Goal: Information Seeking & Learning: Find contact information

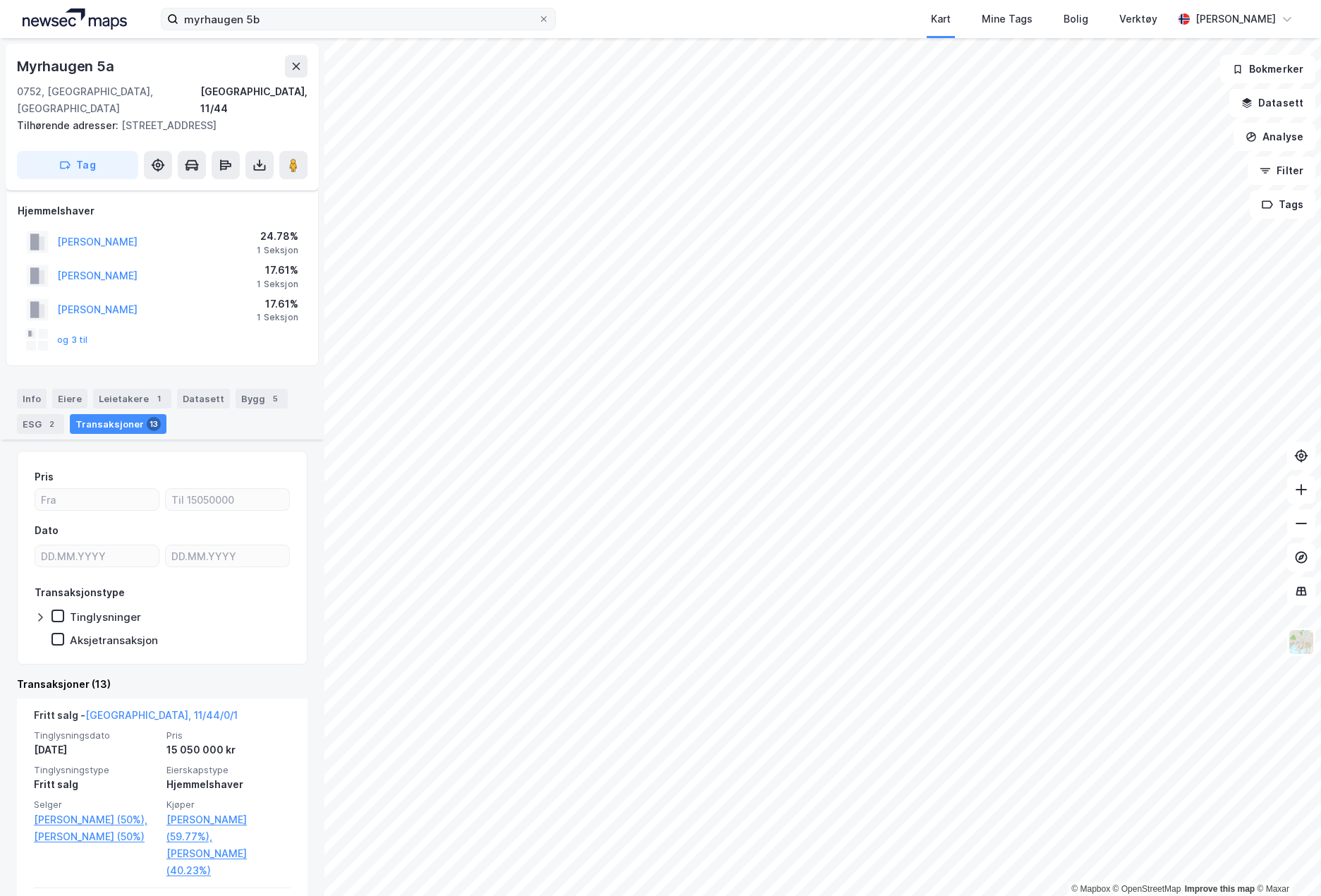
scroll to position [494, 0]
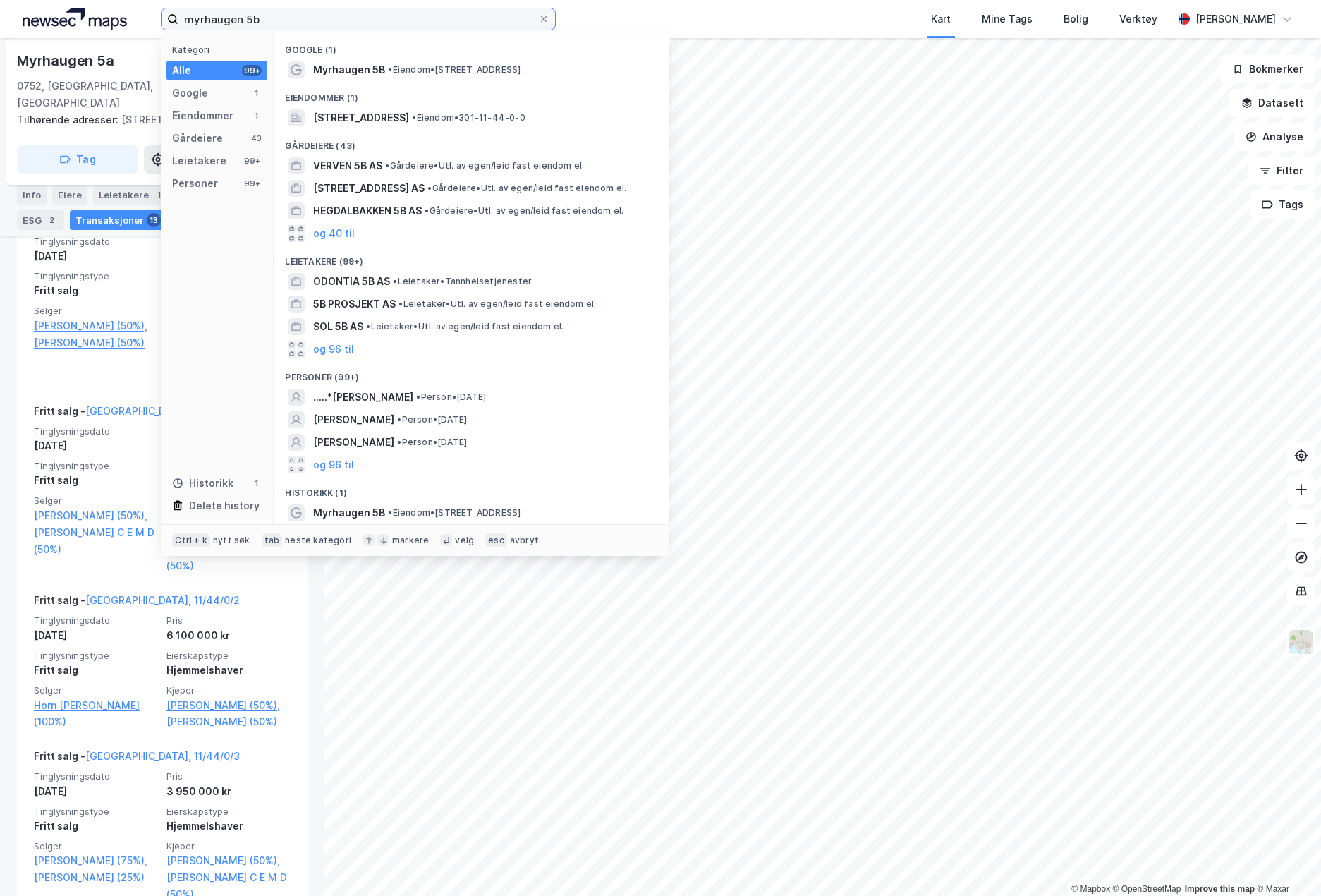
drag, startPoint x: 297, startPoint y: 14, endPoint x: 168, endPoint y: 14, distance: 129.0
click at [168, 14] on label "myrhaugen 5b" at bounding box center [358, 19] width 395 height 22
paste input "35/287"
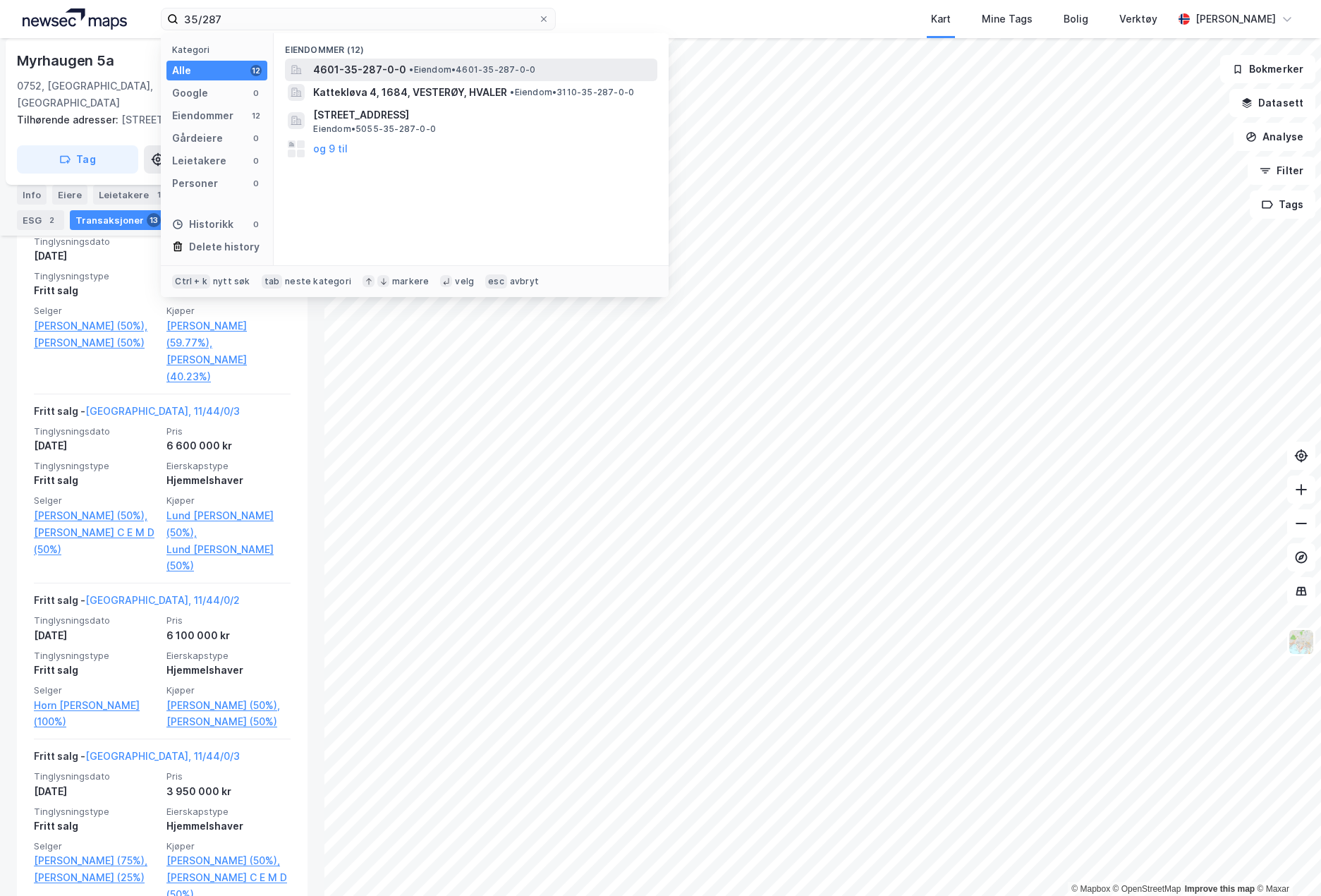
click at [319, 76] on span "4601-35-287-0-0" at bounding box center [360, 70] width 93 height 17
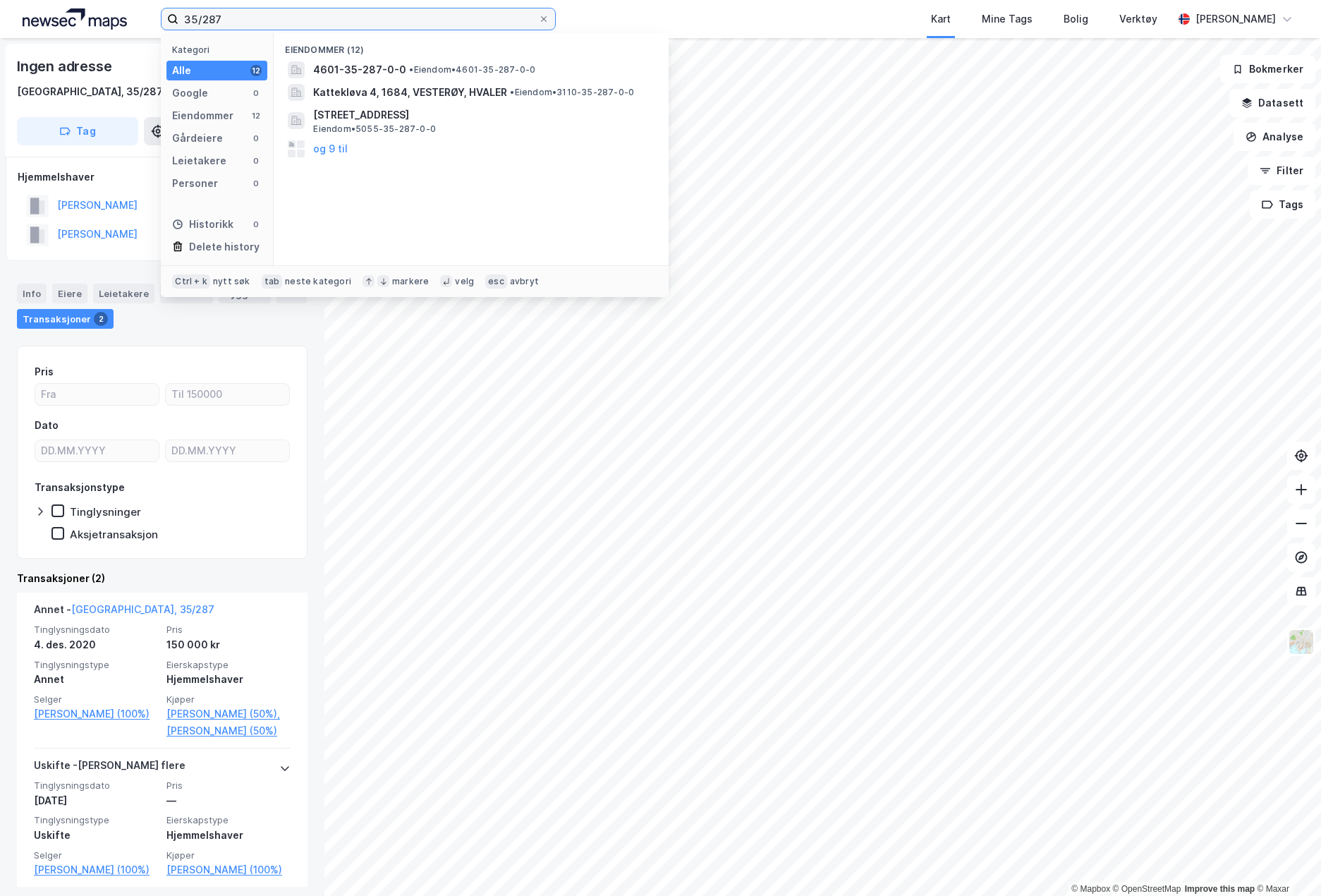
drag, startPoint x: 230, startPoint y: 17, endPoint x: 104, endPoint y: 22, distance: 126.1
click at [104, 22] on div "35/287 Kategori Alle 12 Google 0 Eiendommer 12 Gårdeiere 0 Leietakere 0 Persone…" at bounding box center [660, 19] width 1321 height 38
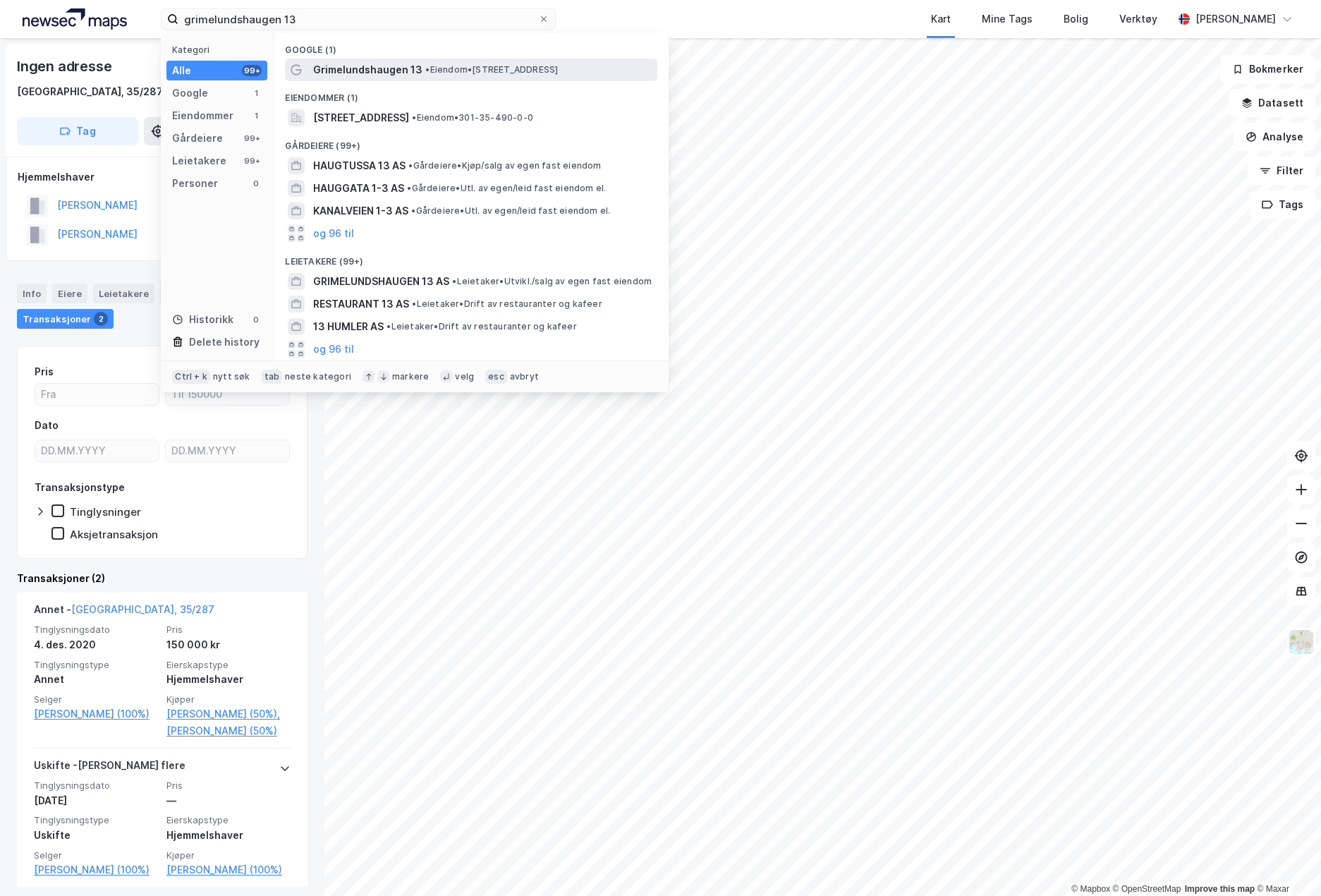
click at [426, 73] on span "•" at bounding box center [428, 69] width 4 height 11
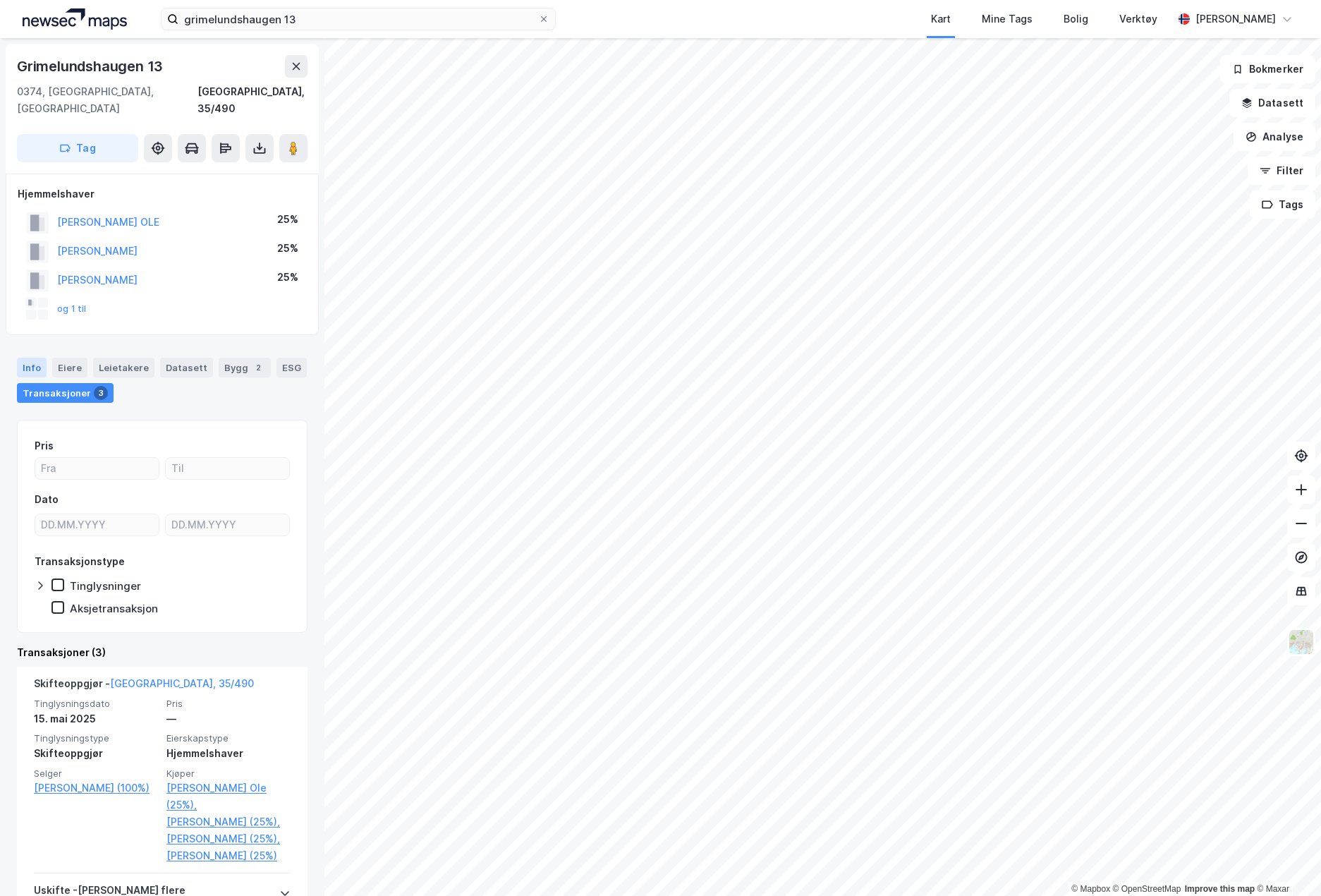
click at [22, 357] on div "Info" at bounding box center [32, 367] width 29 height 19
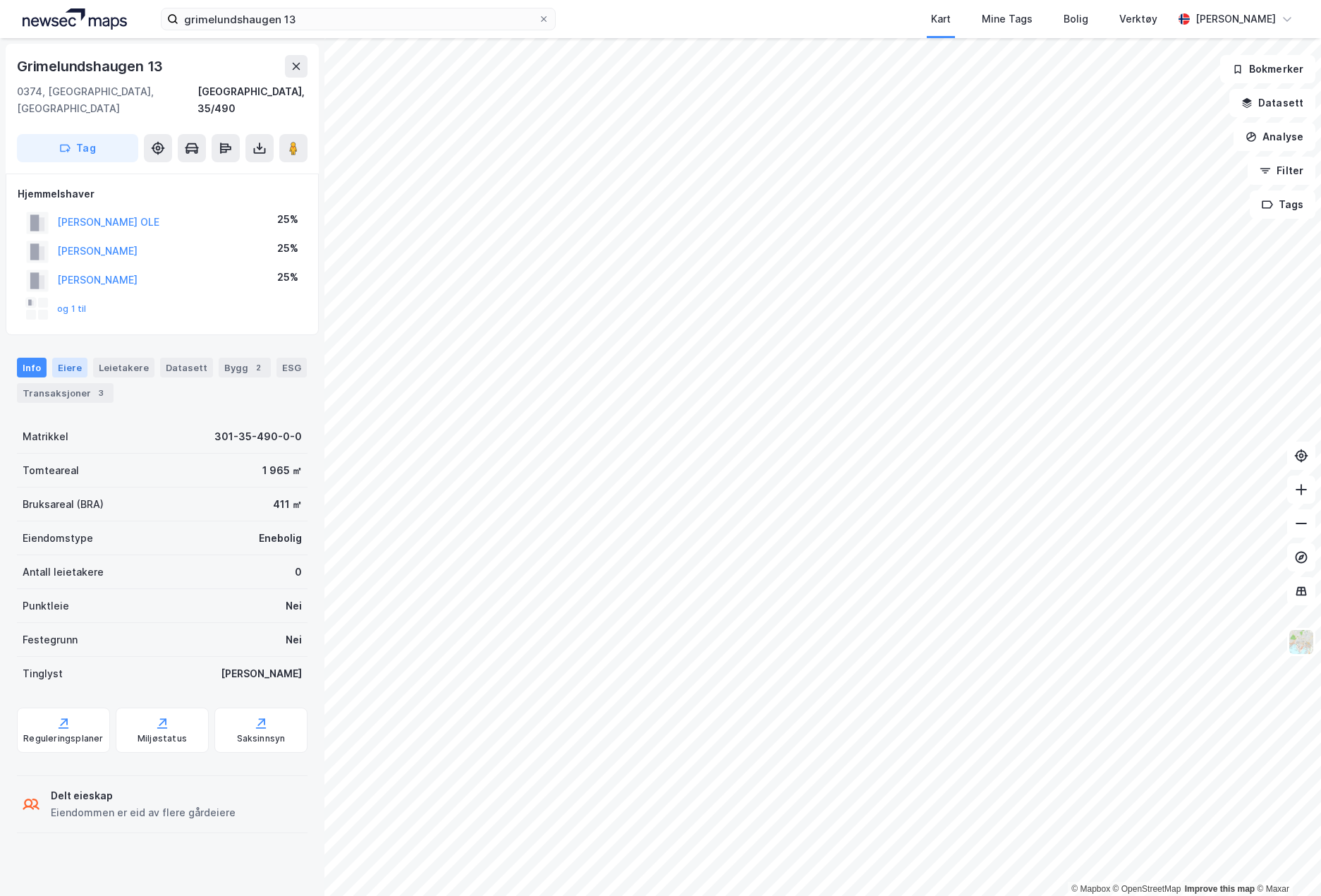
click at [58, 357] on div "Eiere" at bounding box center [70, 367] width 35 height 19
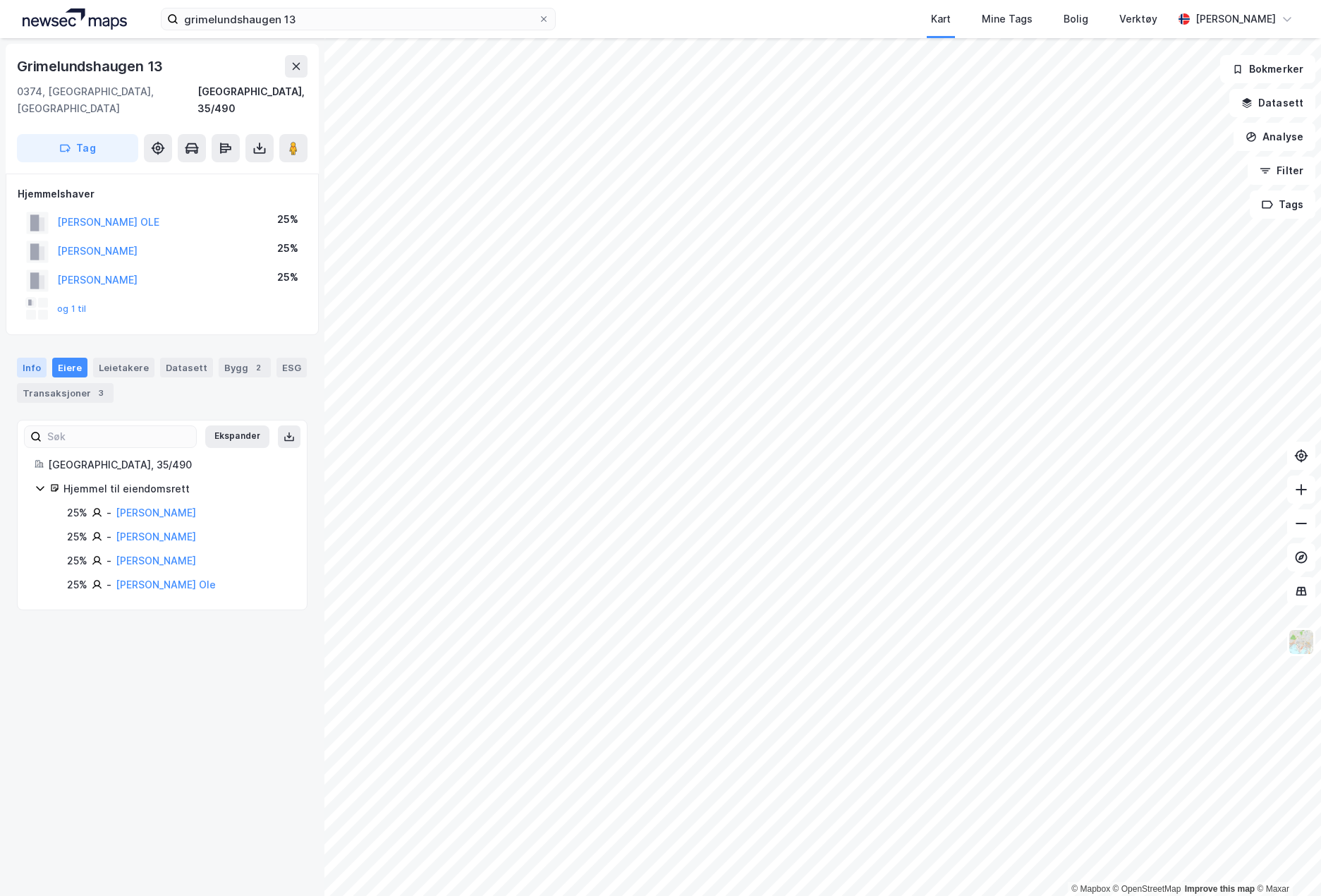
click at [32, 357] on div "Info" at bounding box center [32, 367] width 29 height 19
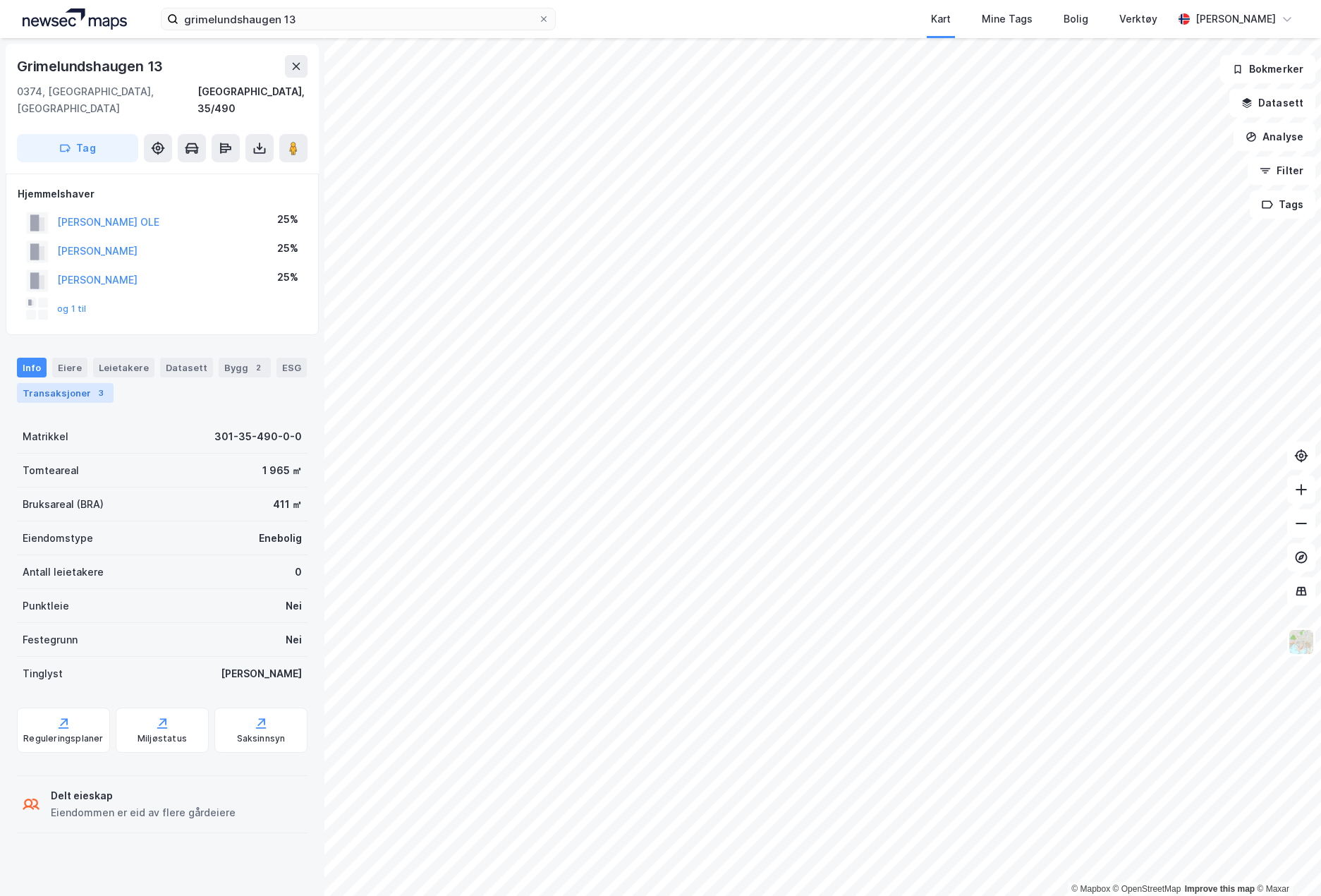
click at [63, 383] on div "Transaksjoner 3" at bounding box center [65, 393] width 96 height 19
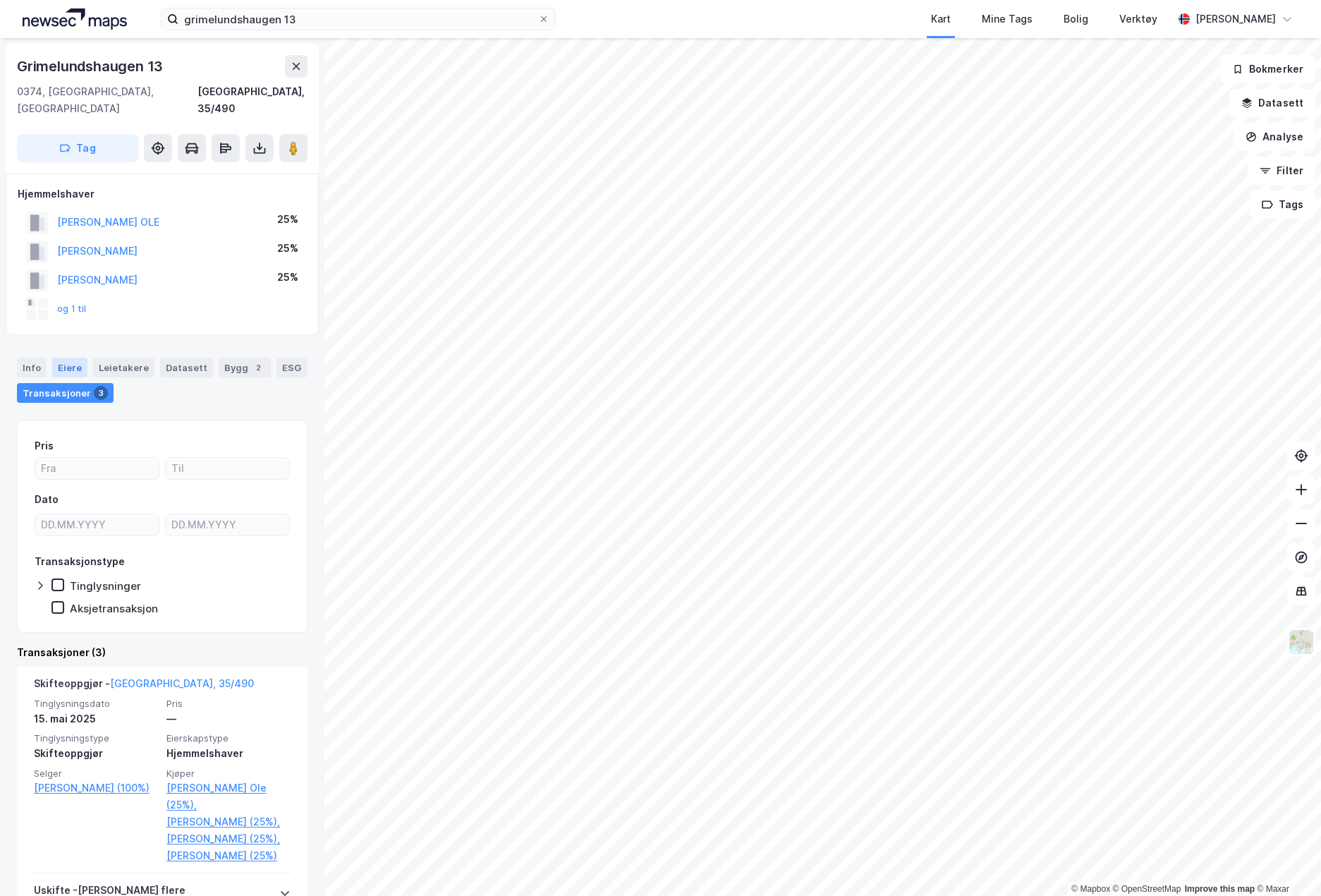
click at [72, 357] on div "Eiere" at bounding box center [70, 367] width 35 height 19
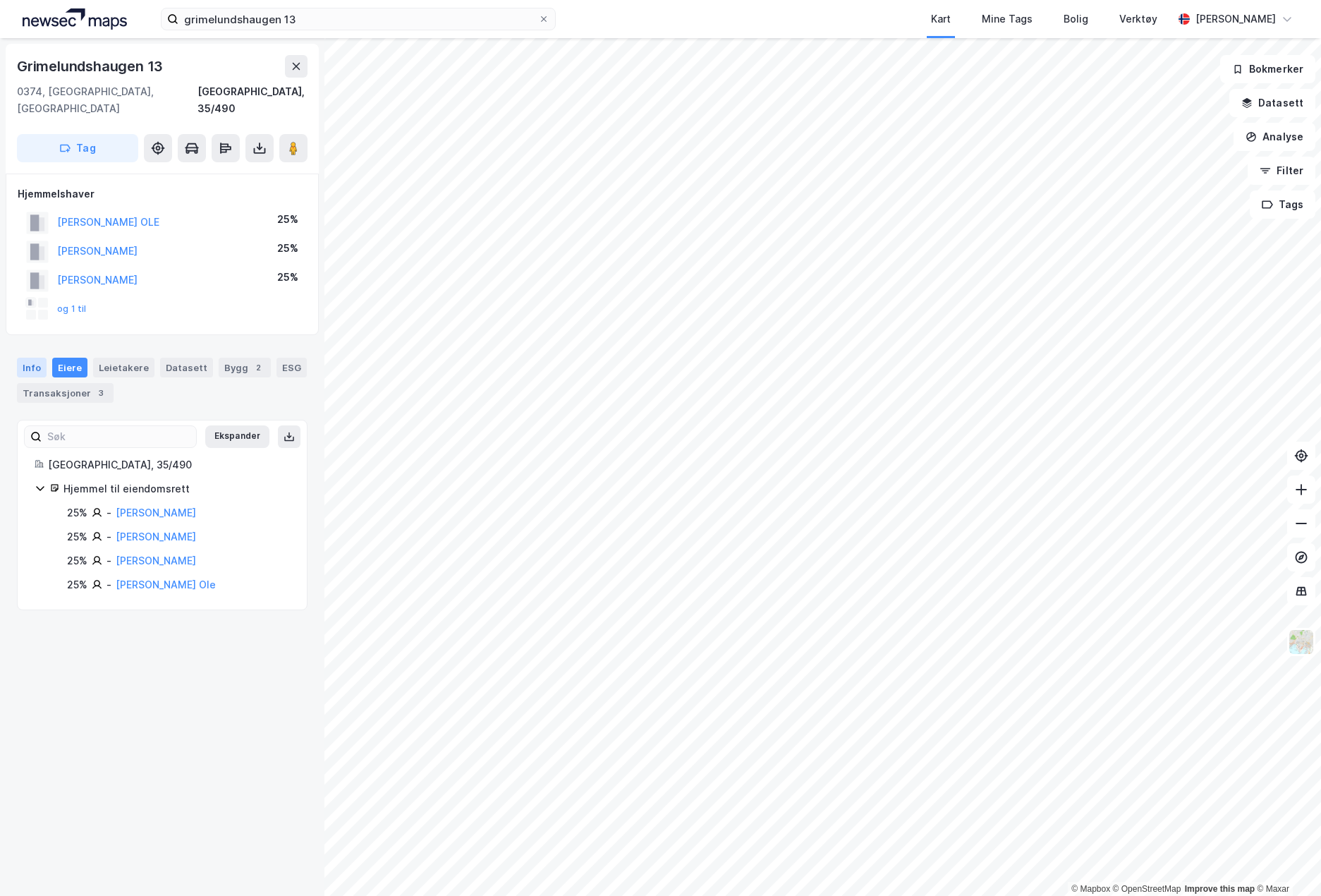
click at [28, 357] on div "Info" at bounding box center [32, 367] width 29 height 19
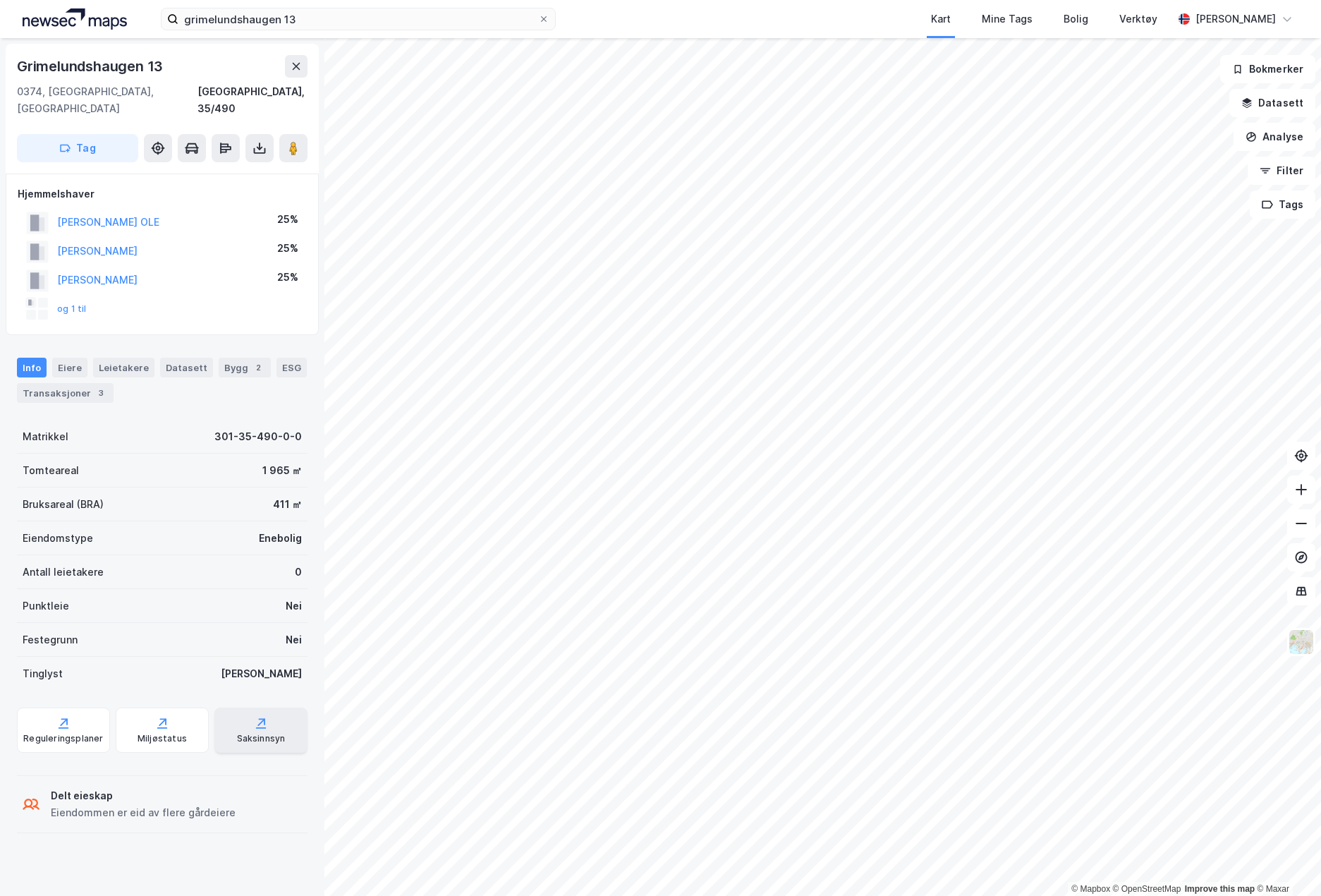
click at [255, 716] on icon at bounding box center [261, 723] width 14 height 14
click at [257, 148] on icon at bounding box center [260, 151] width 12 height 6
click at [228, 167] on div "Last ned grunnbok" at bounding box center [198, 176] width 150 height 22
click at [239, 733] on div "Saksinnsyn" at bounding box center [262, 739] width 49 height 12
click at [68, 357] on div "Eiere" at bounding box center [70, 367] width 35 height 19
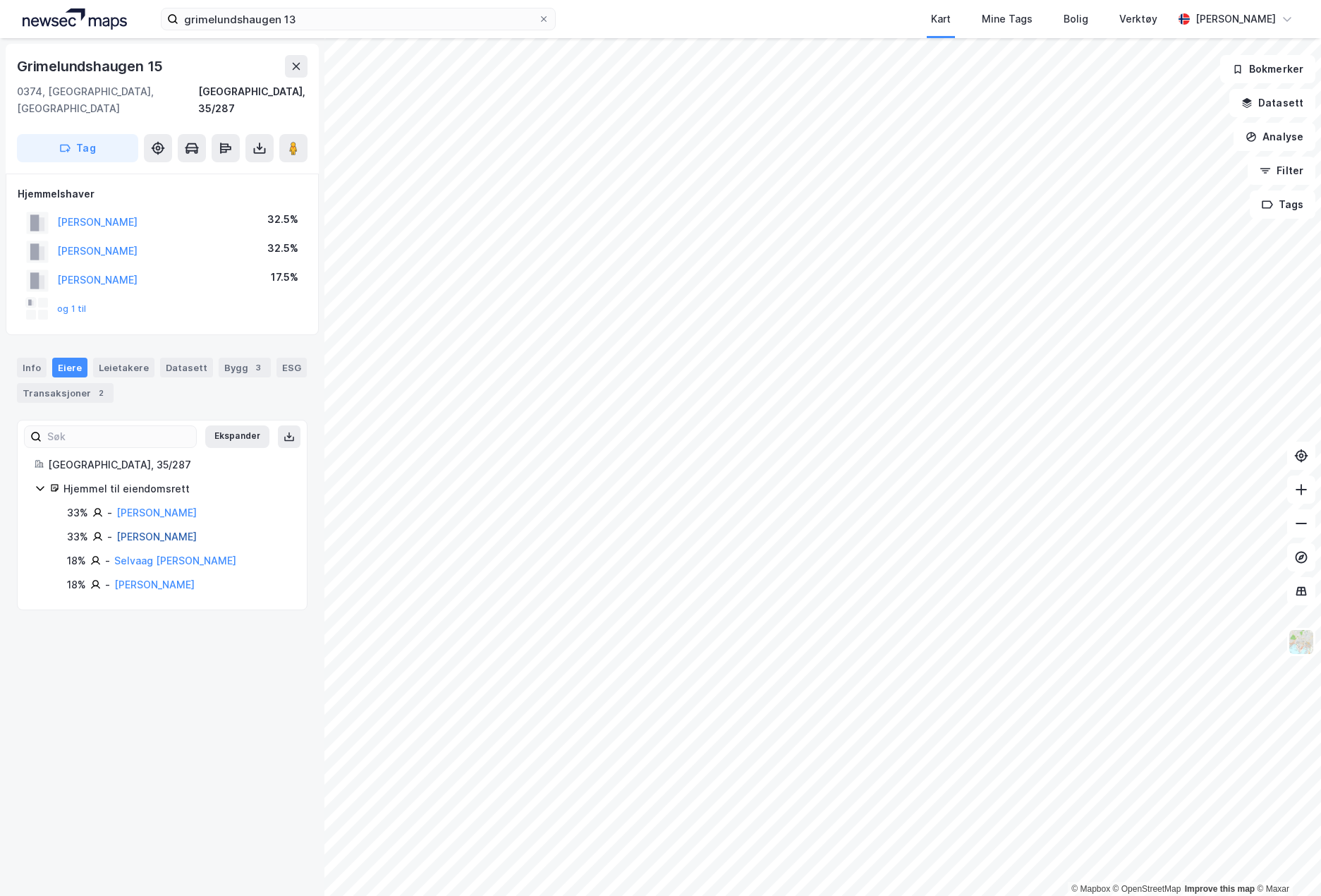
click at [191, 531] on link "[PERSON_NAME]" at bounding box center [157, 536] width 81 height 12
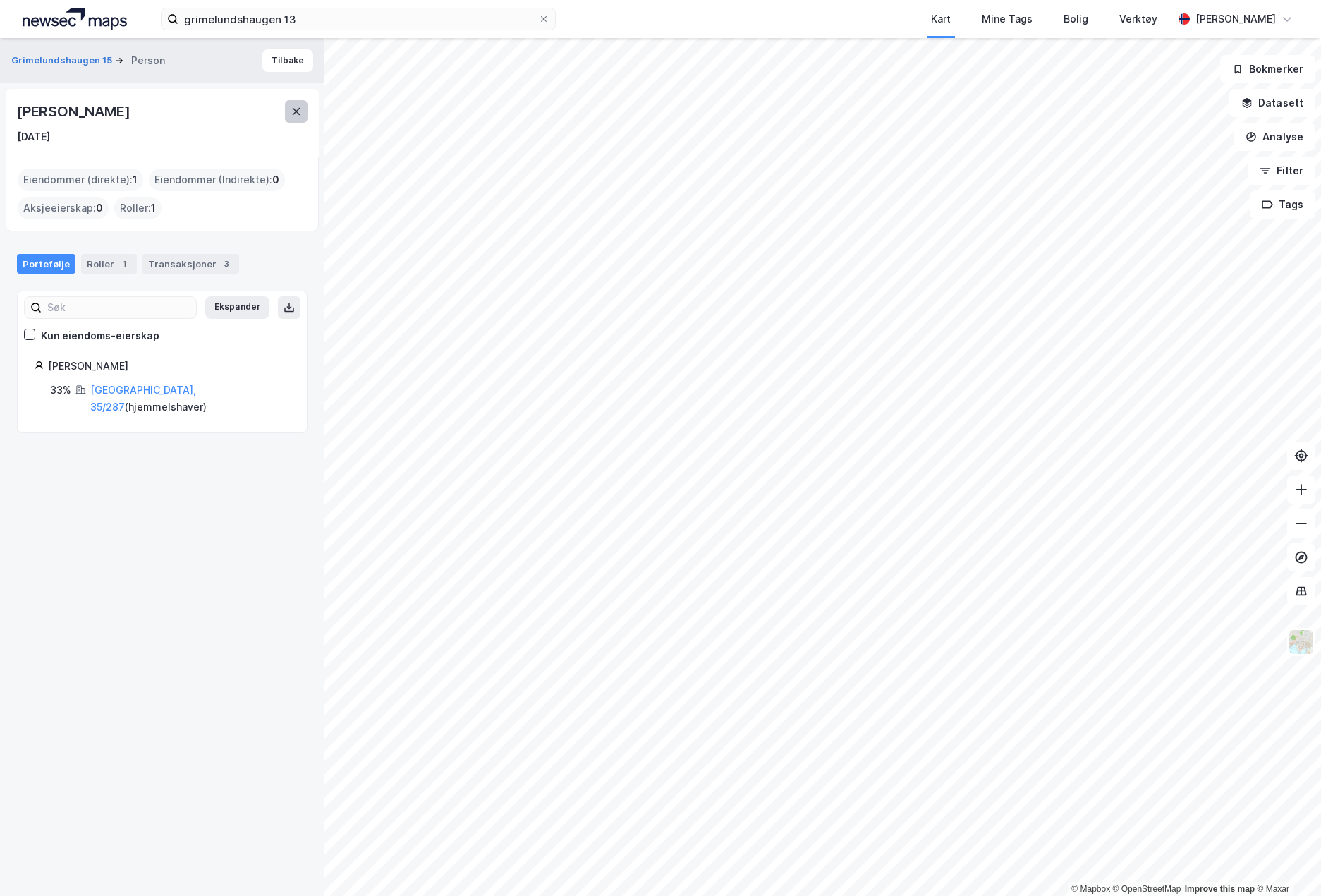
click at [290, 119] on button at bounding box center [296, 111] width 22 height 22
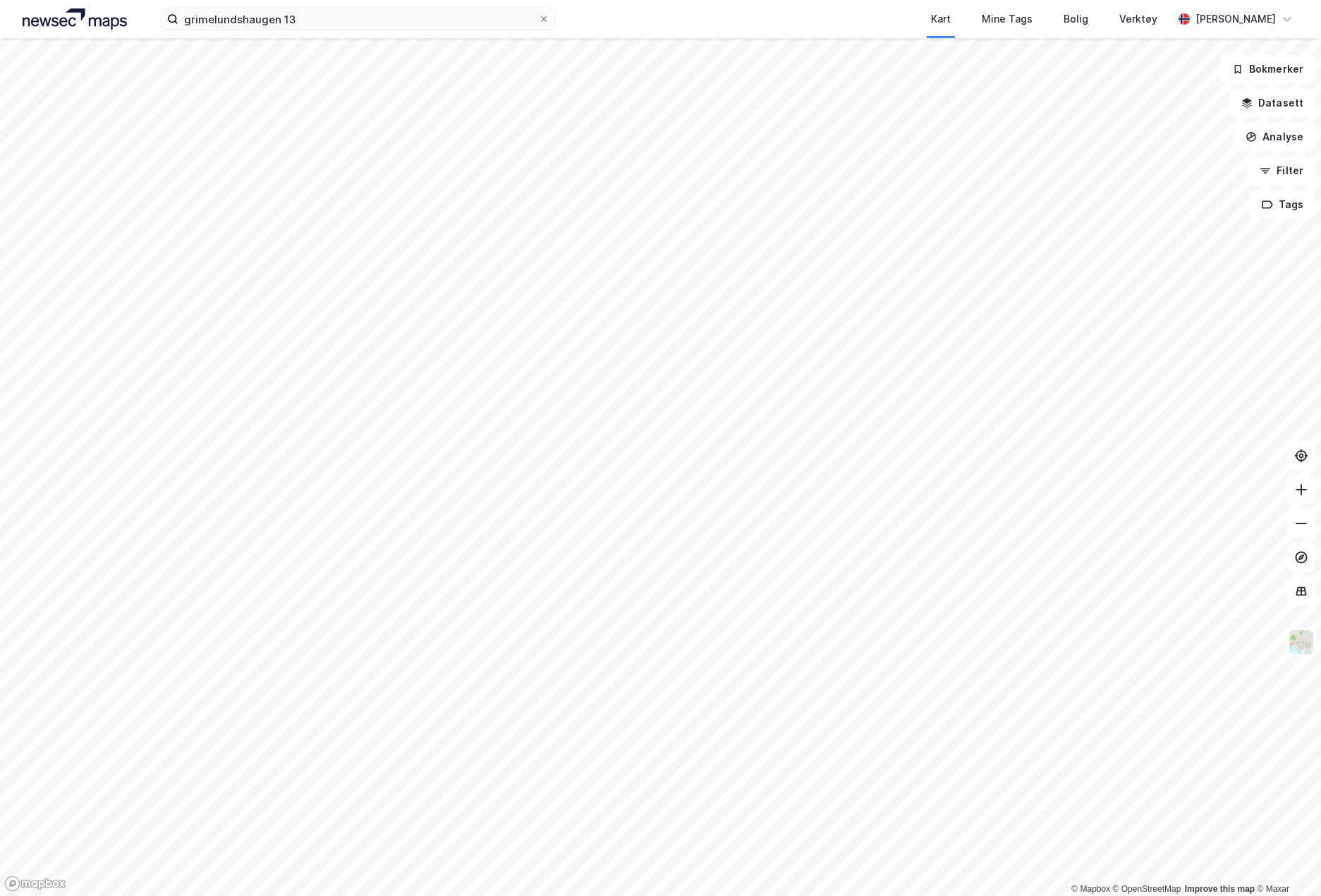
click at [320, 37] on div "grimelundshaugen 13 Kart Mine Tags Bolig Verktøy [PERSON_NAME]" at bounding box center [660, 19] width 1321 height 38
click at [319, 33] on div "grimelundshaugen 13 Kart Mine Tags Bolig Verktøy [PERSON_NAME]" at bounding box center [660, 19] width 1321 height 38
click at [349, 24] on input "grimelundshaugen 13" at bounding box center [358, 19] width 360 height 21
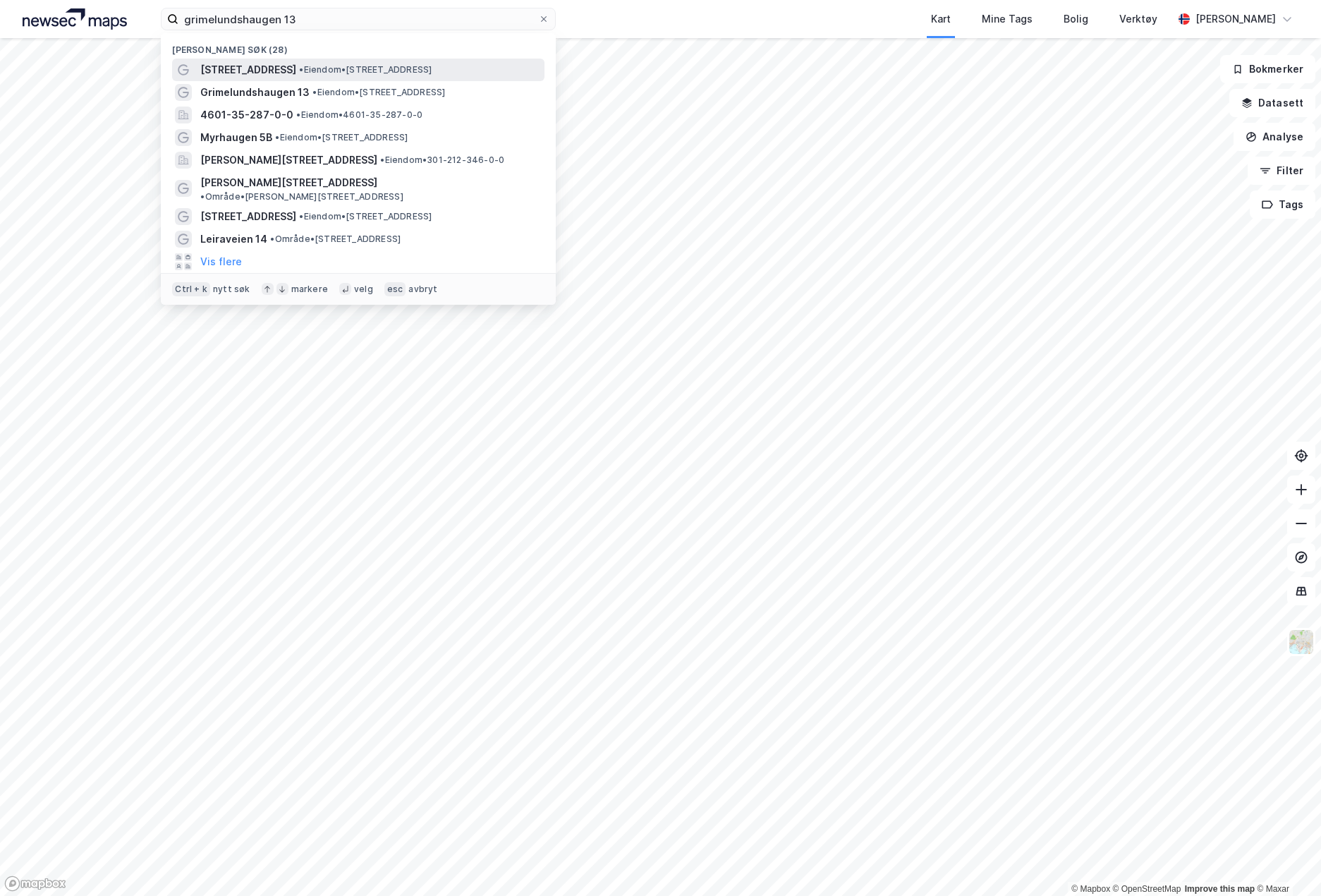
click at [339, 79] on div "Nylige søk (28) Gravdalsveien 12G • Eiendom • [STREET_ADDRESS] • Eiendom • [STR…" at bounding box center [358, 169] width 395 height 272
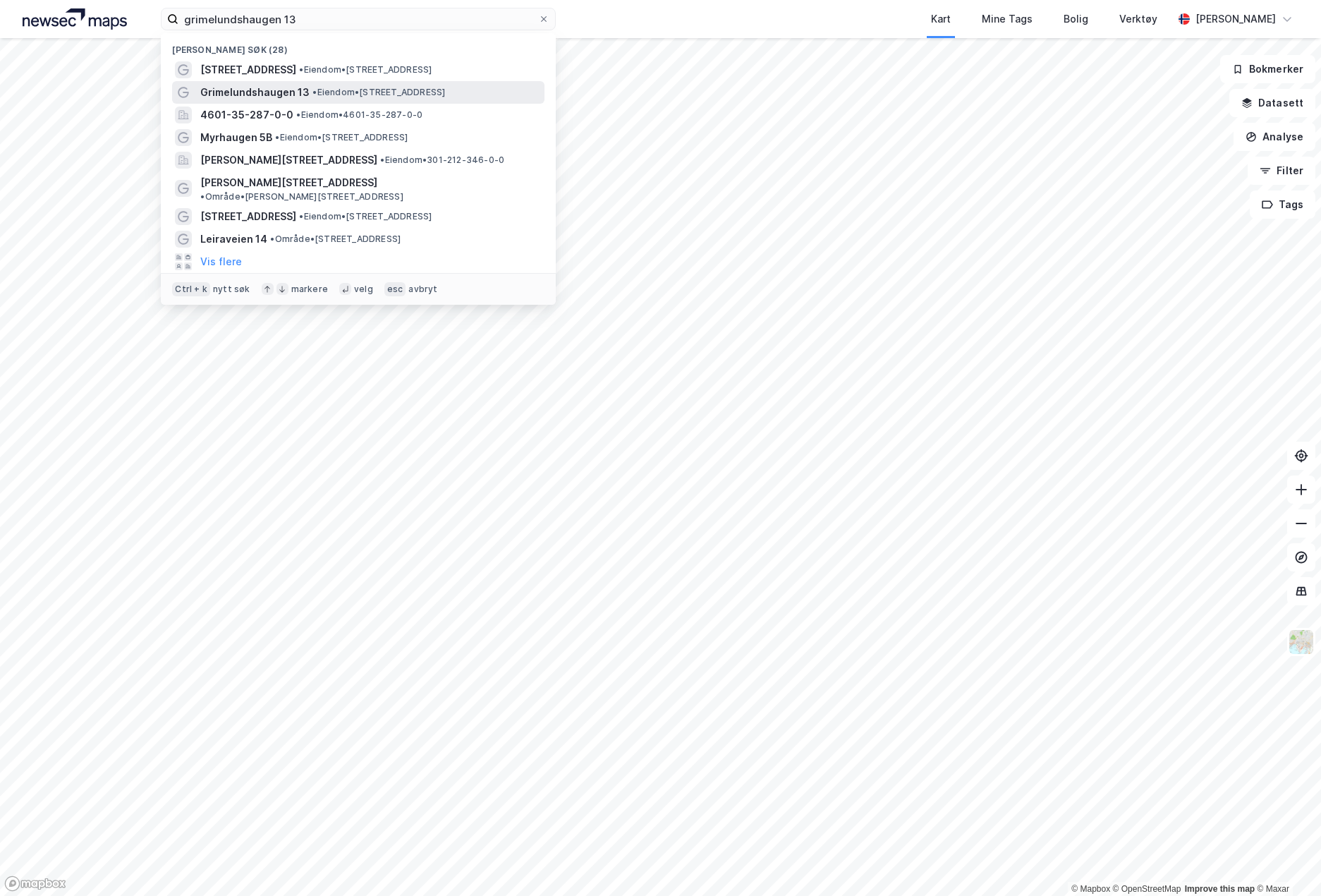
click at [344, 97] on span "• Eiendom • [STREET_ADDRESS]" at bounding box center [379, 93] width 132 height 12
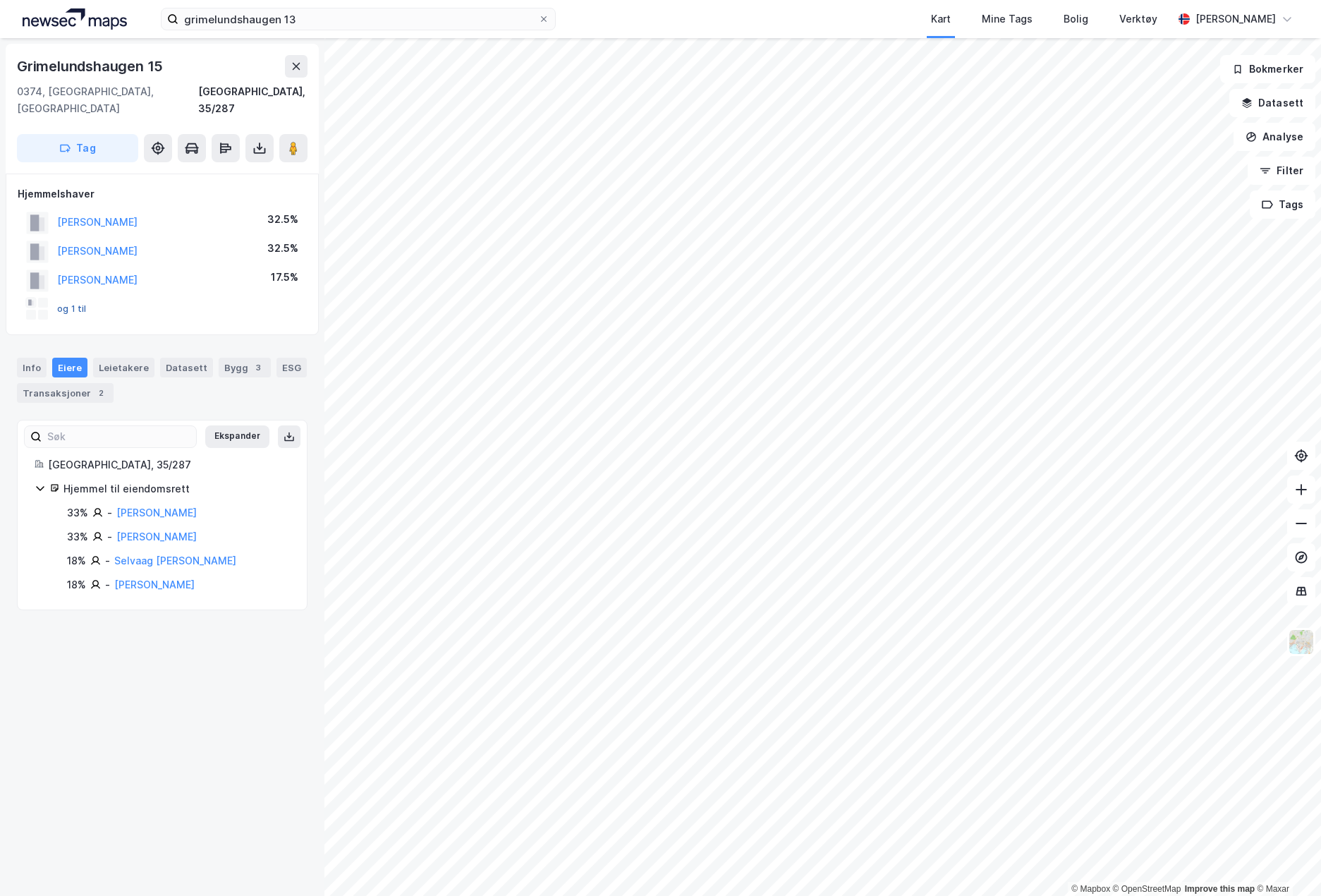
click at [0, 0] on button "og 1 til" at bounding box center [0, 0] width 0 height 0
click at [99, 386] on div "2" at bounding box center [101, 393] width 14 height 14
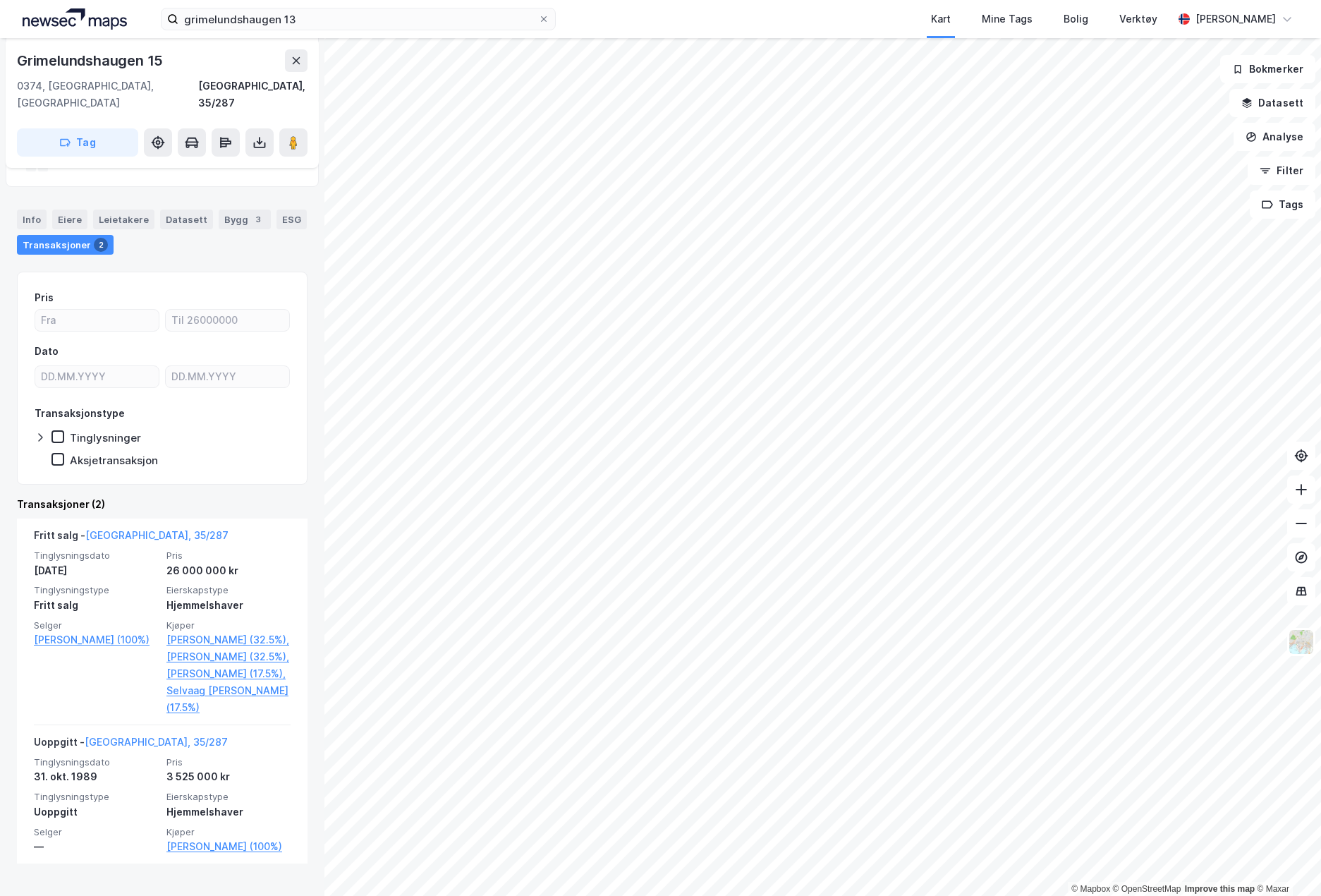
scroll to position [150, 0]
click at [37, 208] on div "Info" at bounding box center [32, 217] width 29 height 19
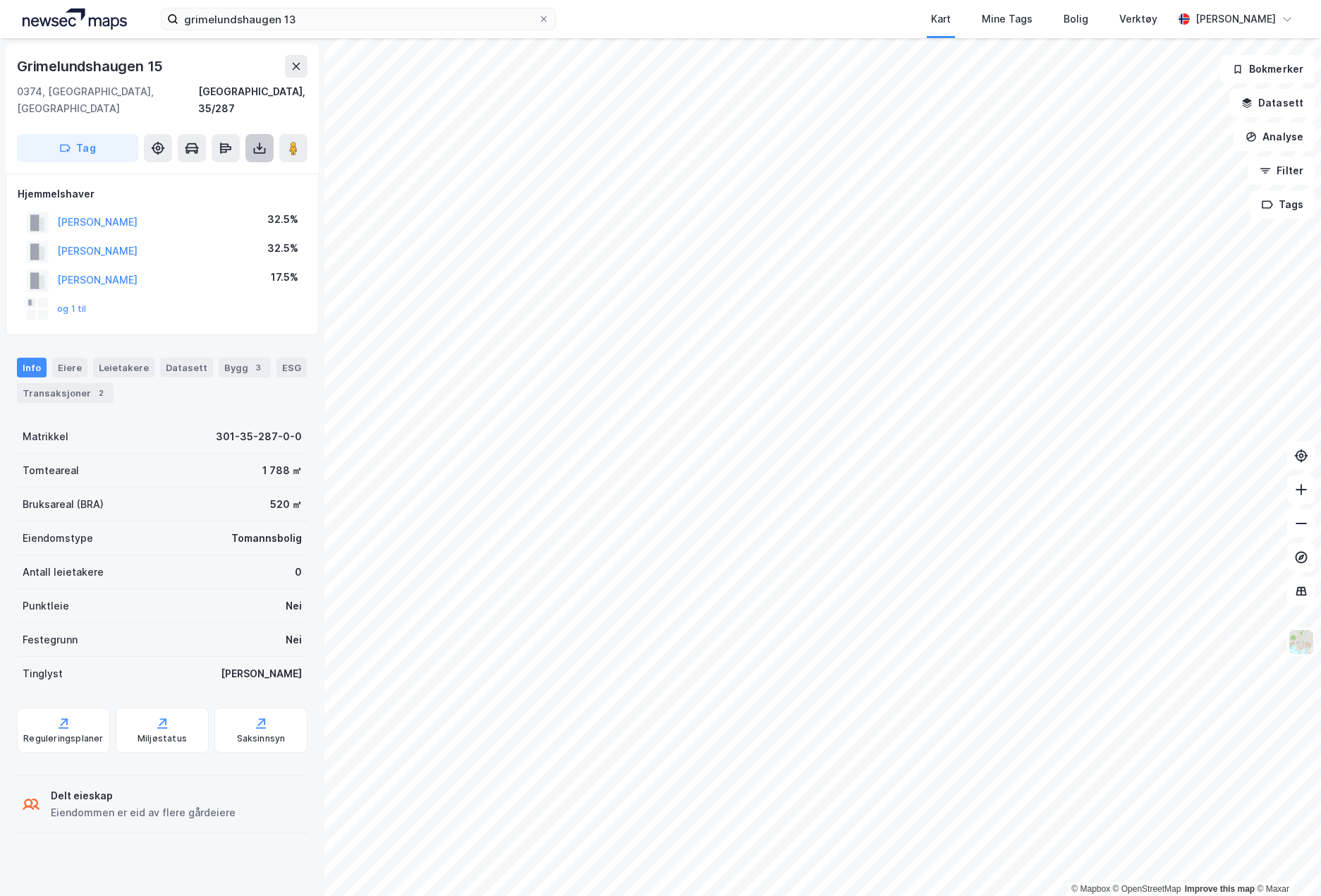
click at [257, 134] on button at bounding box center [259, 147] width 28 height 28
click at [262, 141] on icon at bounding box center [260, 148] width 14 height 14
click at [237, 165] on div "Last ned grunnbok" at bounding box center [198, 176] width 150 height 22
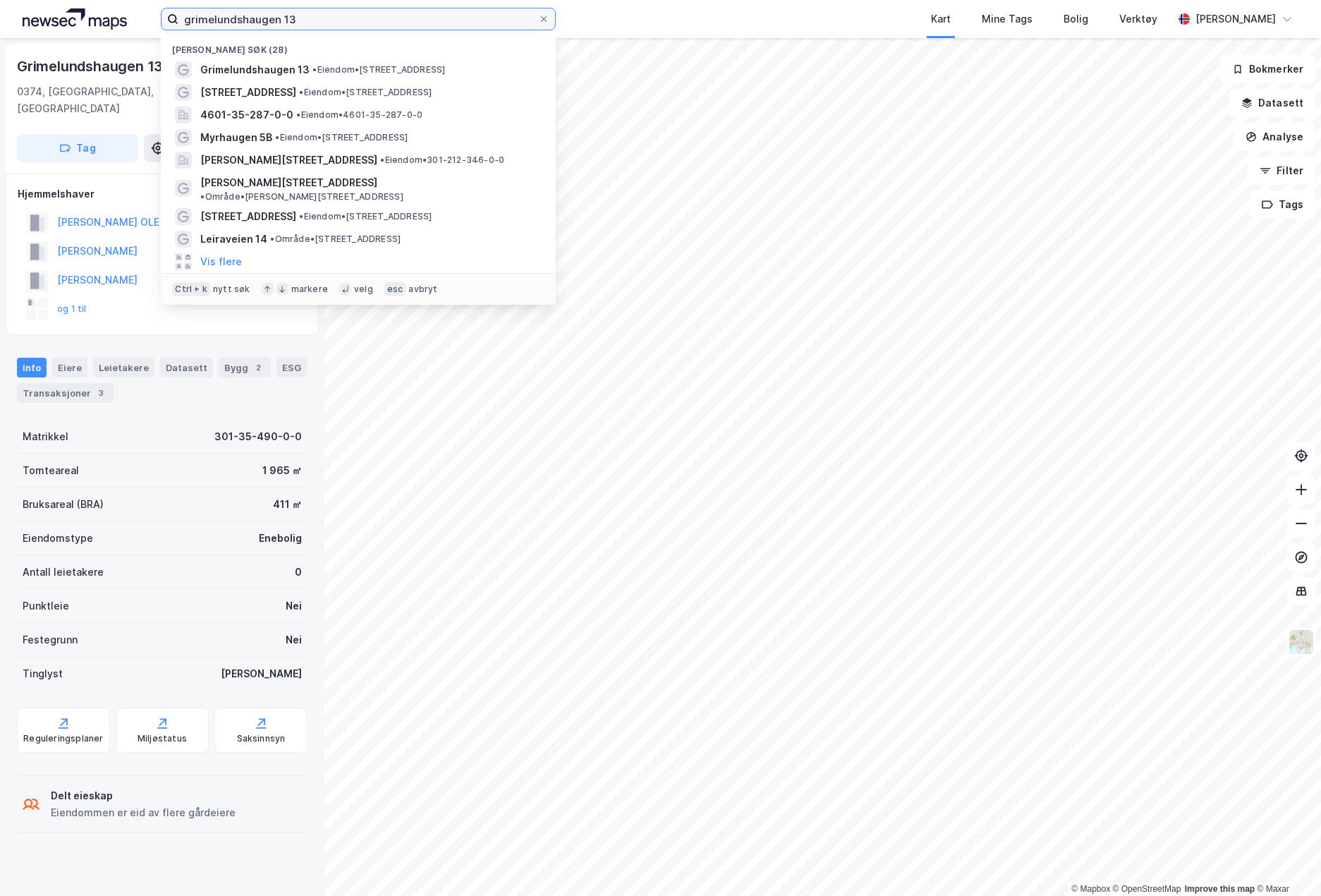
drag, startPoint x: 315, startPoint y: 12, endPoint x: 130, endPoint y: 19, distance: 185.1
click at [130, 19] on div "grimelundshaugen 13 Nylige søk (28) [GEOGRAPHIC_DATA] 13 • Eiendom • [STREET_AD…" at bounding box center [660, 19] width 1321 height 38
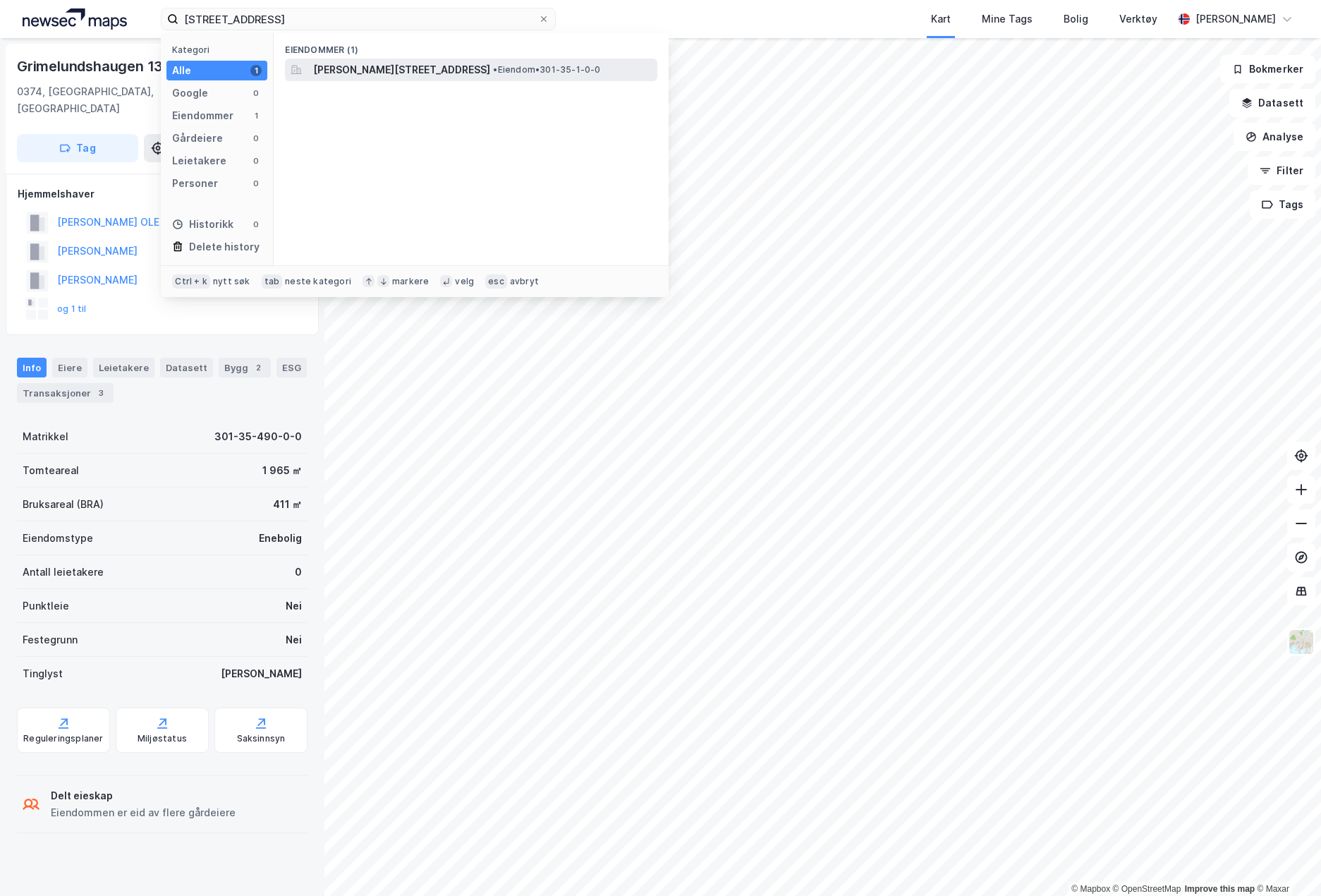
click at [386, 76] on span "[PERSON_NAME][STREET_ADDRESS]" at bounding box center [402, 70] width 177 height 17
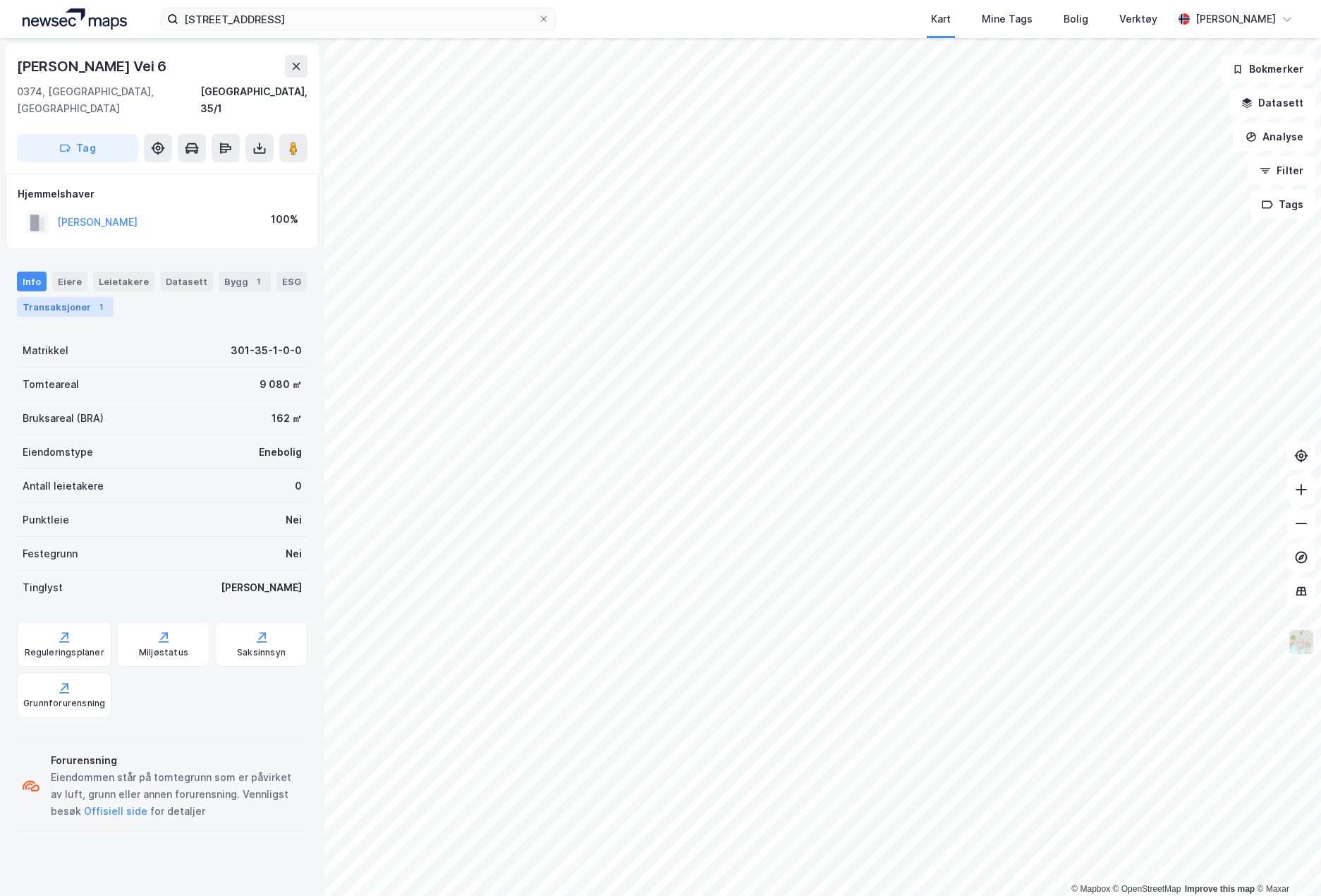
click at [86, 297] on div "Transaksjoner 1" at bounding box center [65, 306] width 96 height 19
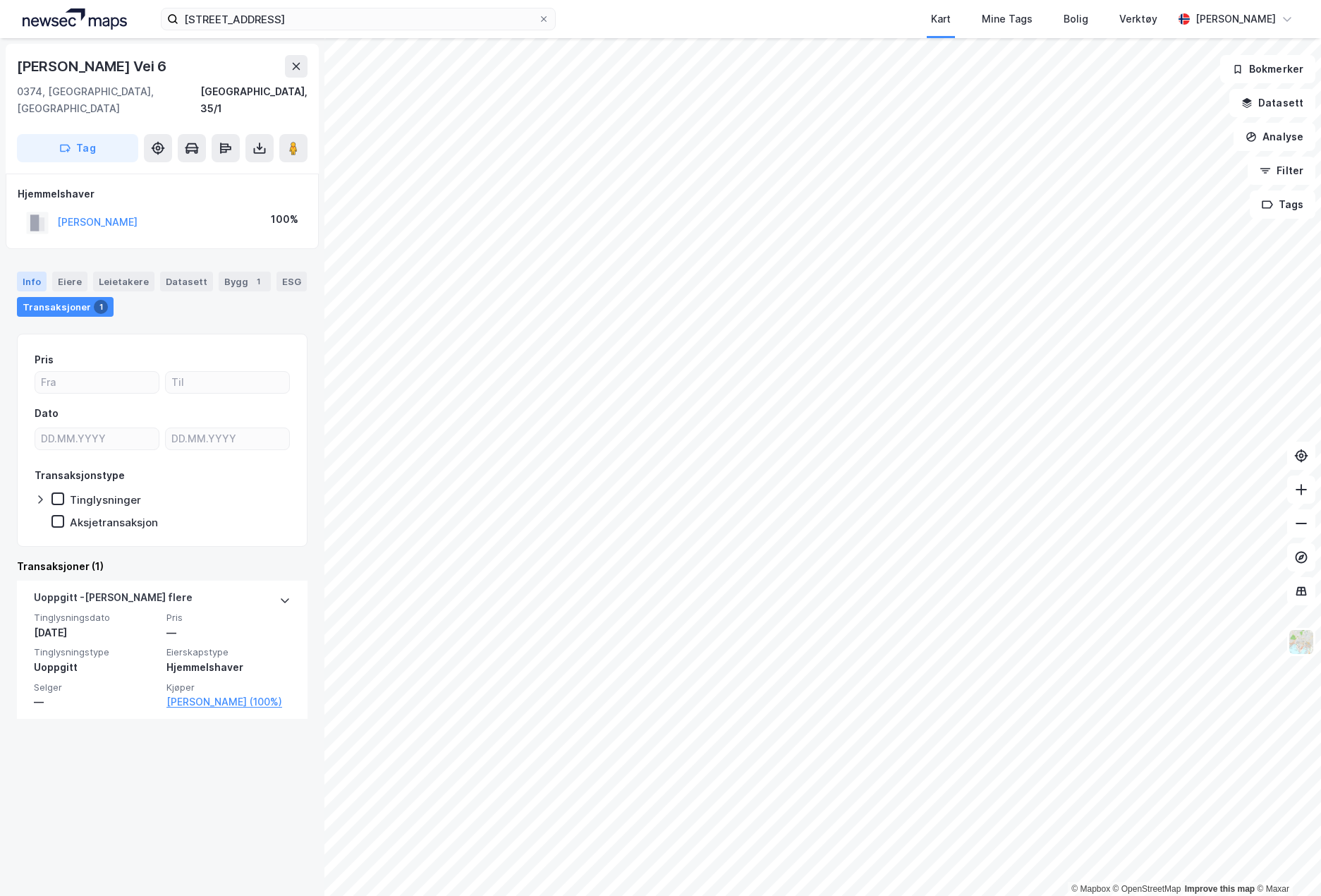
click at [32, 272] on div "Info" at bounding box center [32, 281] width 29 height 19
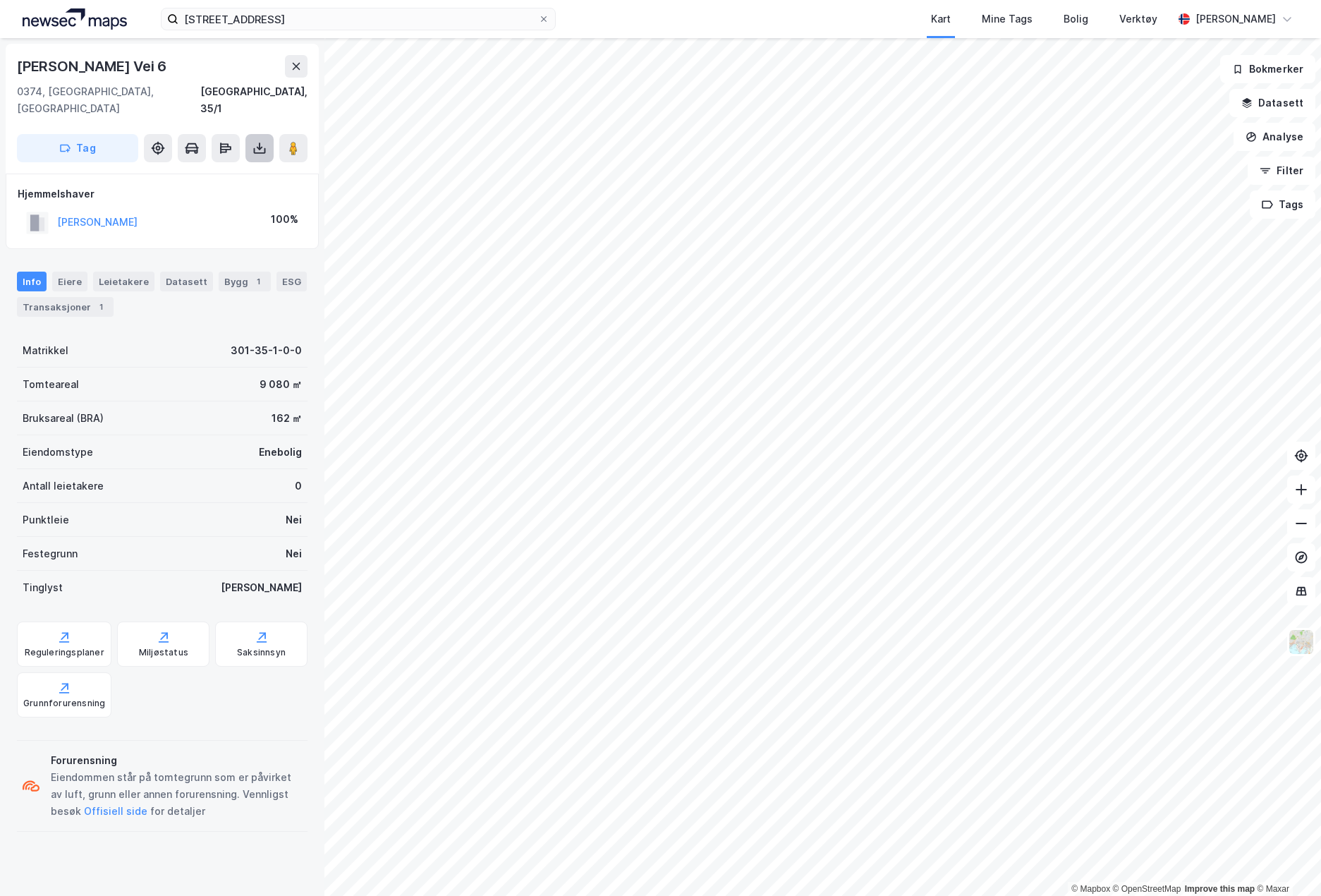
click at [257, 134] on button at bounding box center [259, 147] width 28 height 28
click at [246, 165] on div "Last ned grunnbok" at bounding box center [198, 176] width 150 height 22
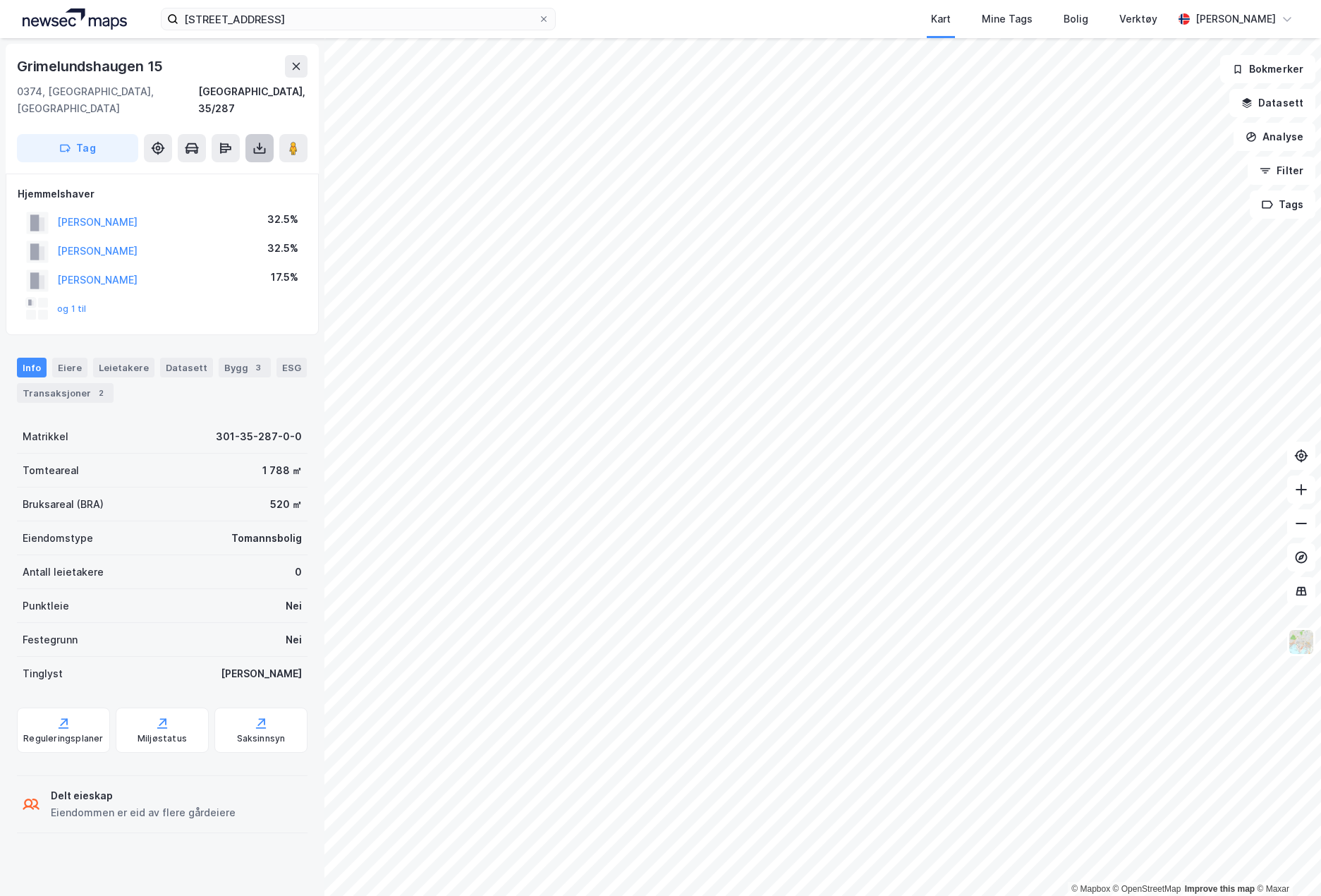
click at [257, 141] on icon at bounding box center [260, 148] width 14 height 14
click at [244, 165] on div "Last ned grunnbok" at bounding box center [198, 176] width 150 height 22
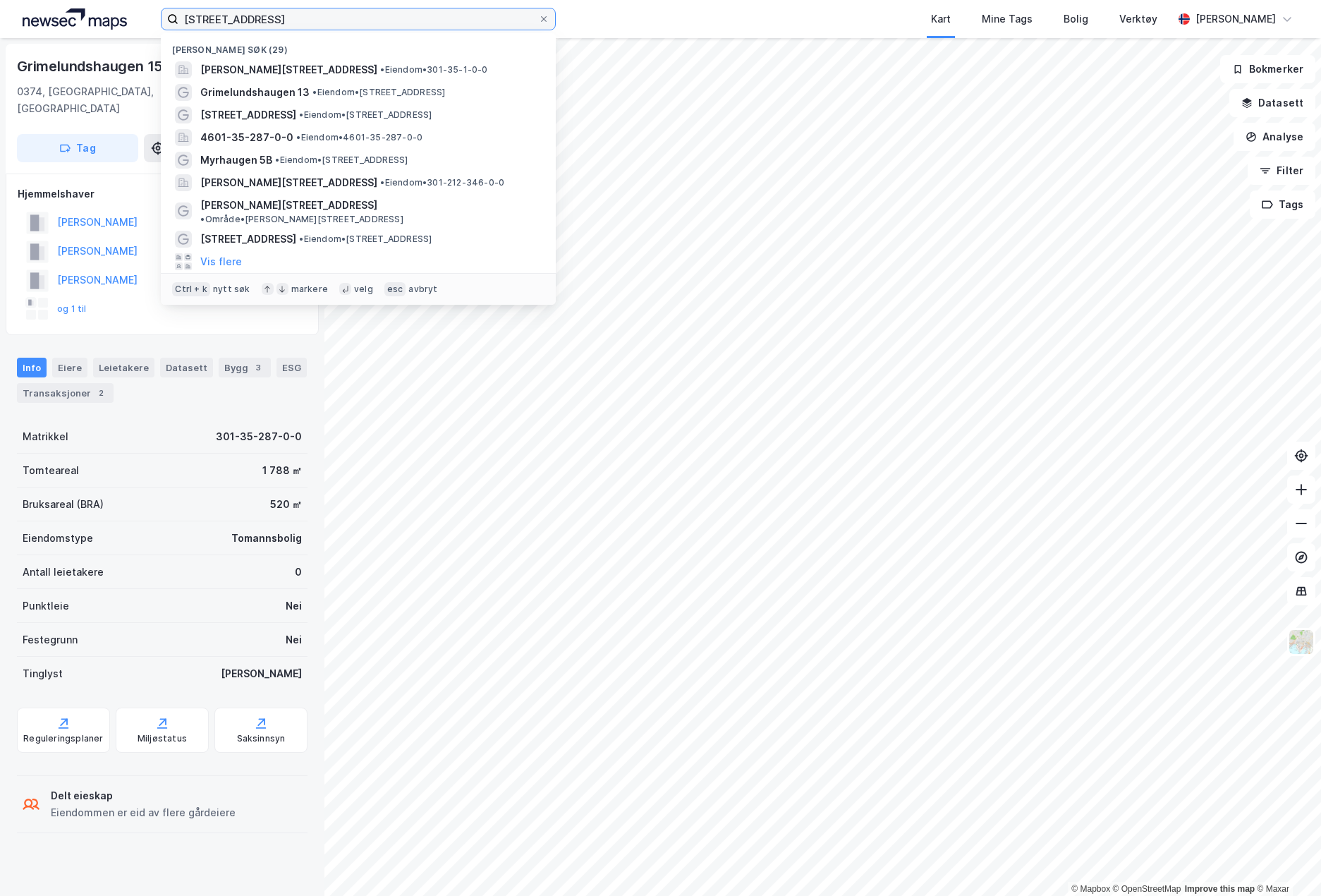
drag, startPoint x: 265, startPoint y: 17, endPoint x: 209, endPoint y: 19, distance: 56.0
click at [209, 19] on input "[STREET_ADDRESS]" at bounding box center [358, 19] width 360 height 21
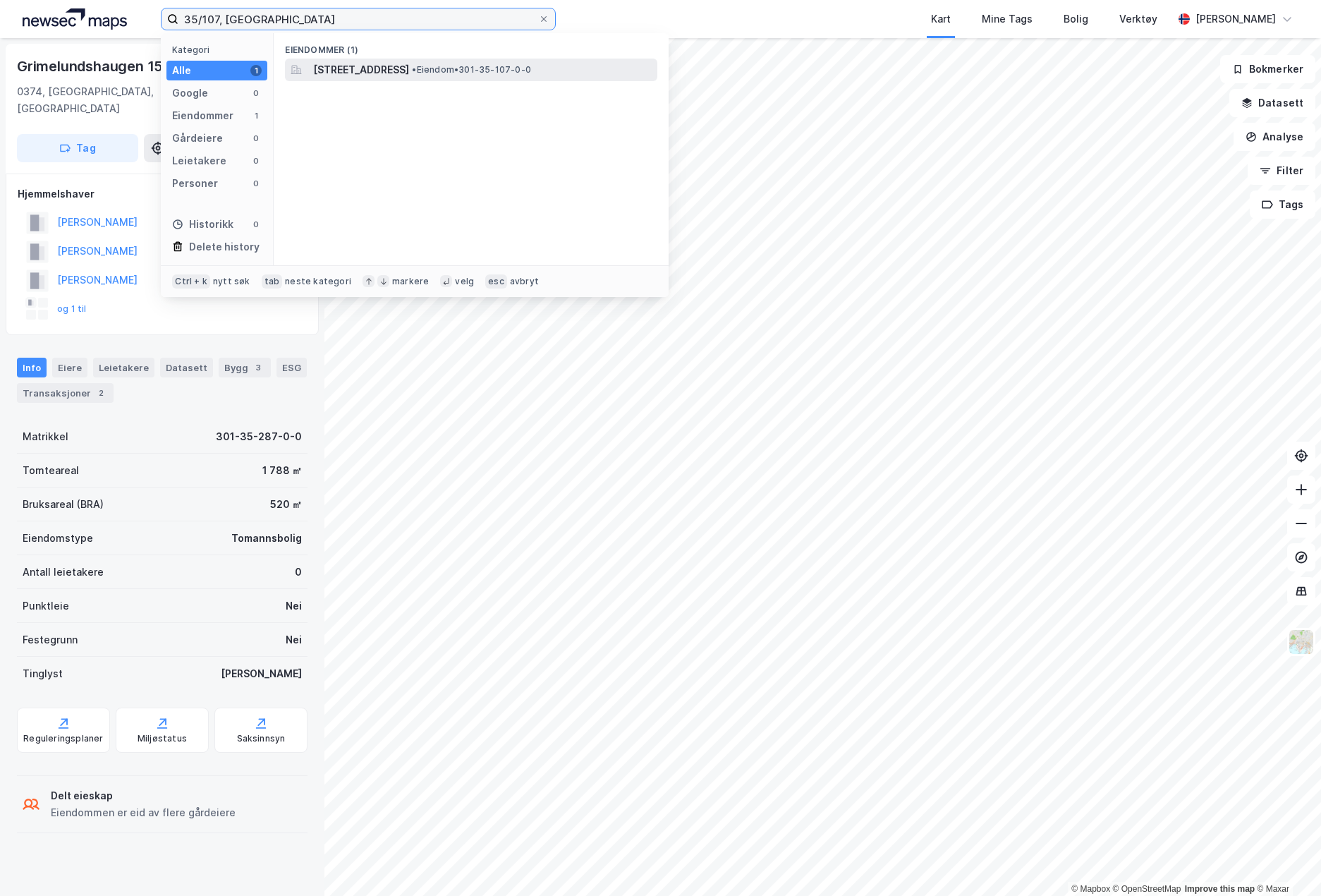
type input "35/107, [GEOGRAPHIC_DATA]"
click at [409, 68] on span "[STREET_ADDRESS]" at bounding box center [361, 70] width 96 height 17
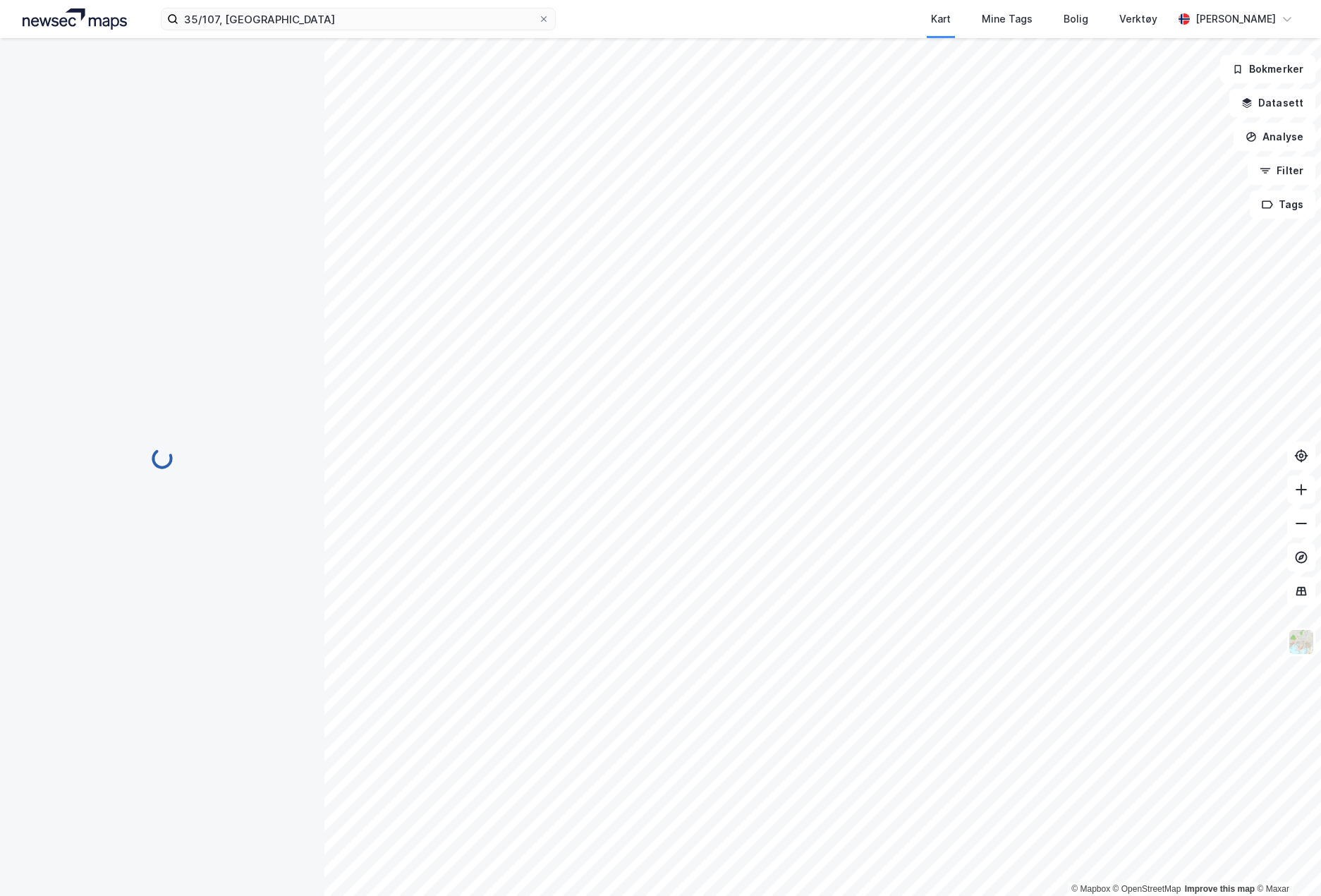
scroll to position [31, 0]
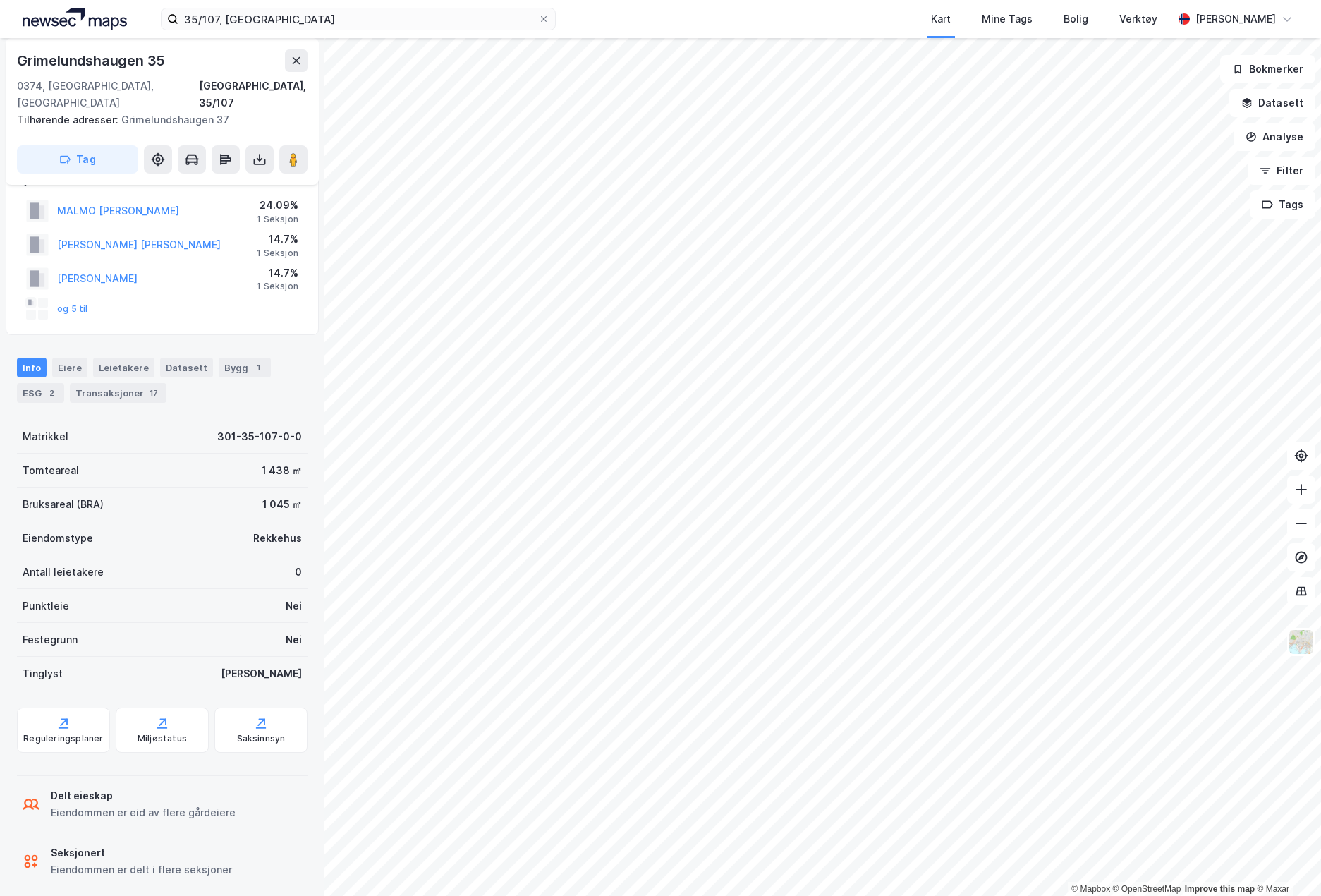
drag, startPoint x: 170, startPoint y: 422, endPoint x: 165, endPoint y: 411, distance: 12.1
click at [170, 422] on div "Matrikkel 301-35-107-0-0" at bounding box center [163, 436] width 291 height 34
click at [155, 388] on div "Info [PERSON_NAME] Datasett Bygg 1 ESG 2 Transaksjoner 17" at bounding box center [162, 375] width 324 height 68
click at [152, 383] on div "Transaksjoner 17" at bounding box center [118, 393] width 96 height 19
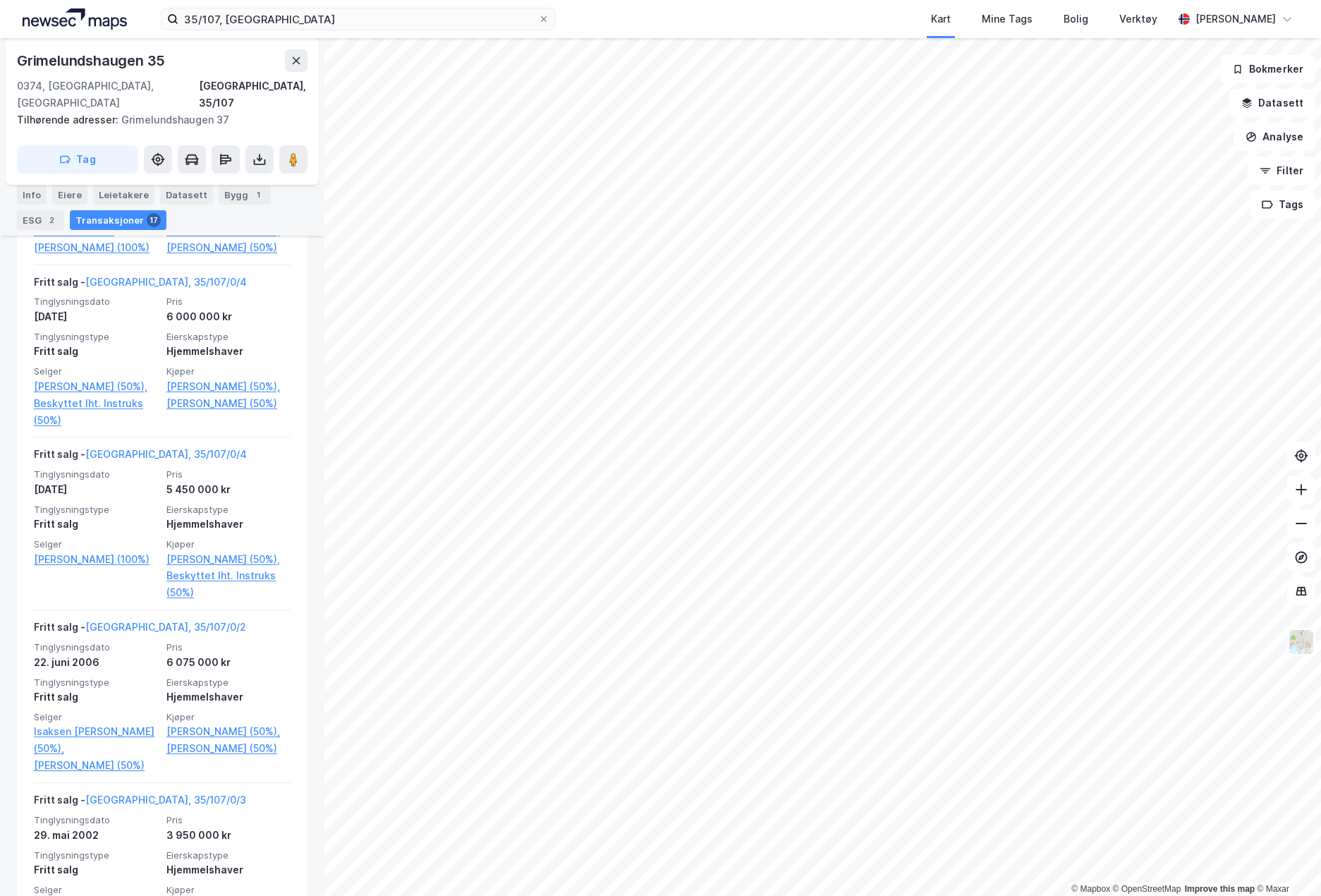
scroll to position [214, 0]
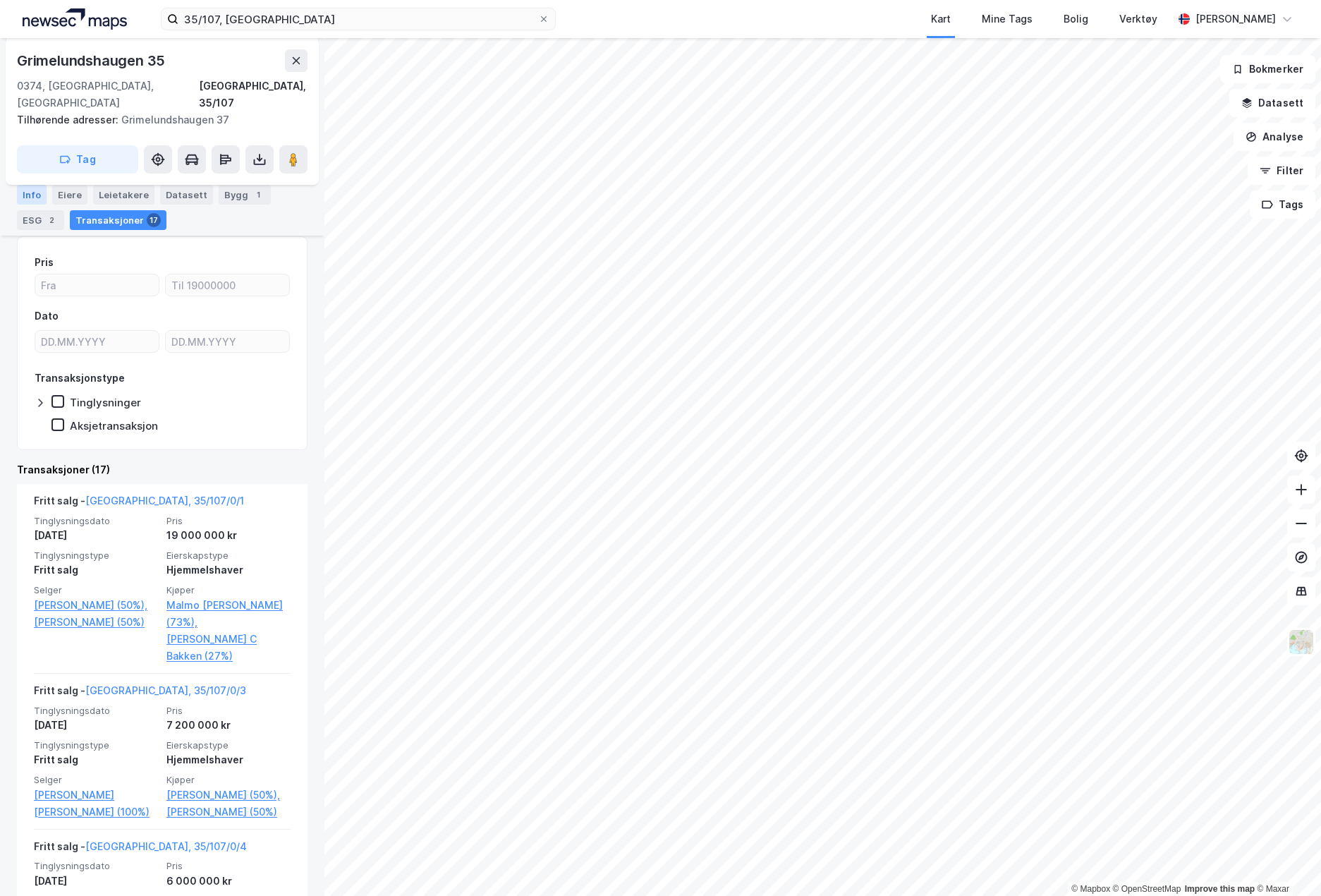
click at [41, 198] on div "Info" at bounding box center [32, 194] width 29 height 19
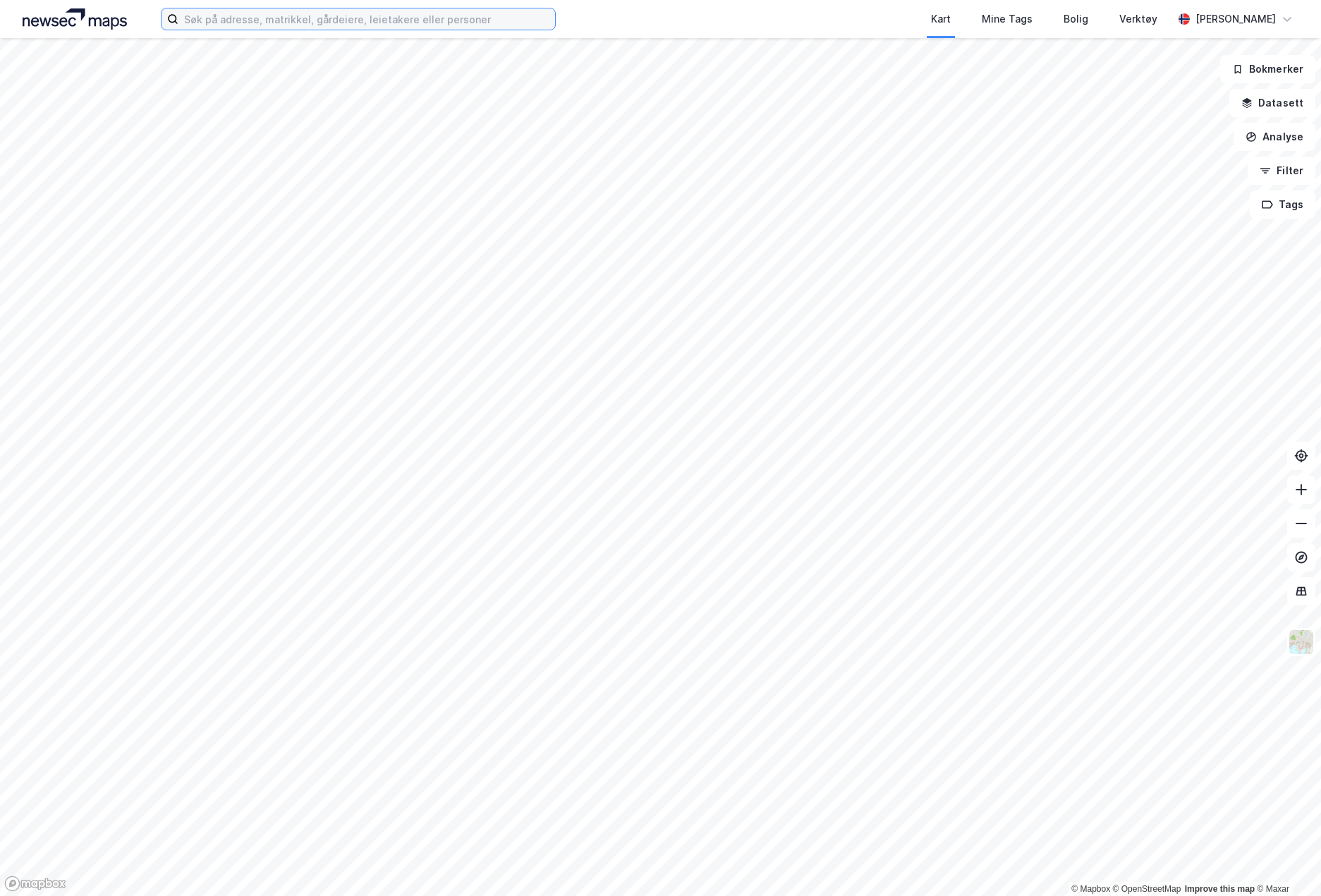
click at [283, 14] on input at bounding box center [367, 19] width 377 height 21
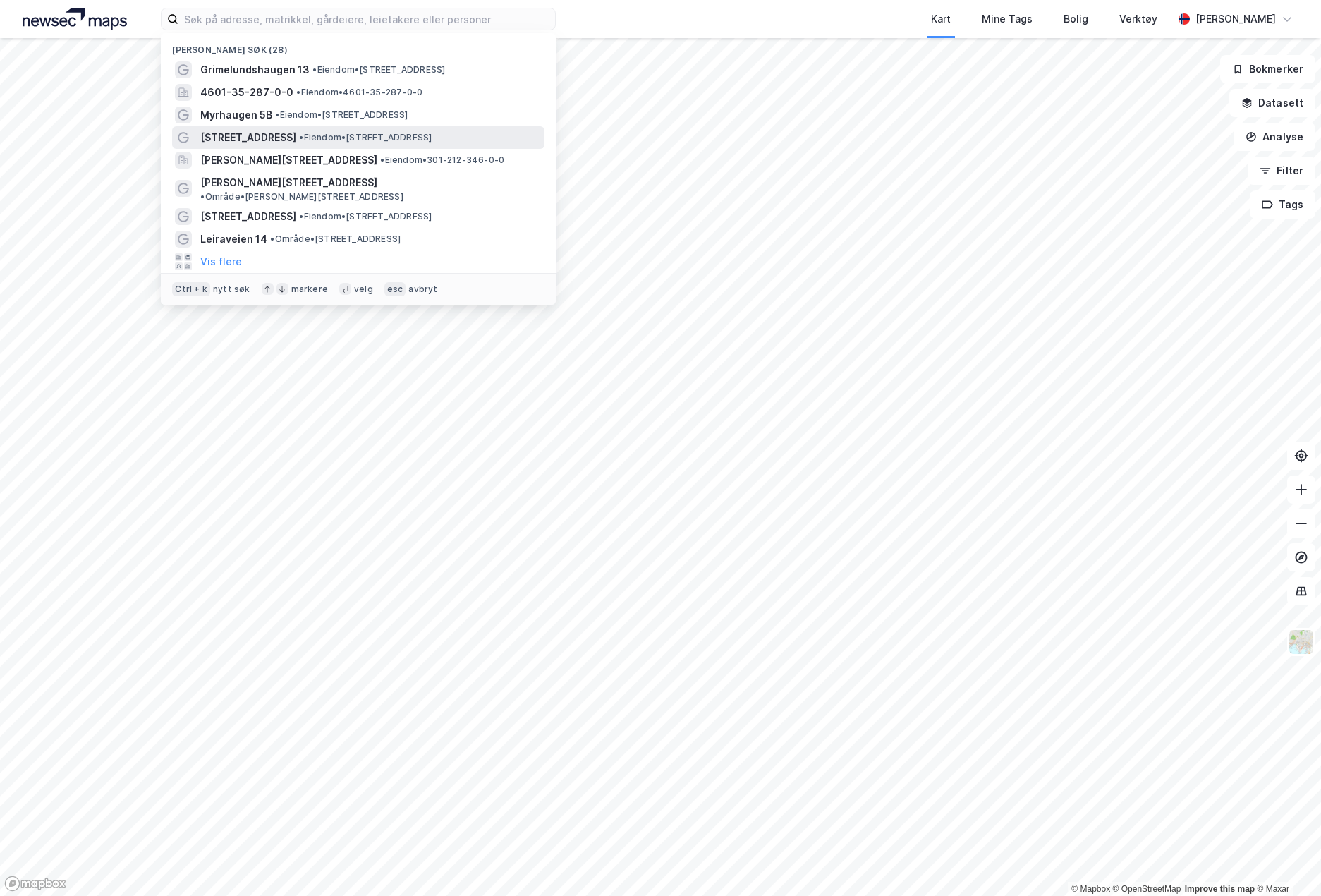
click at [423, 132] on span "• Eiendom • Gravdalsveien 12G, 0756 Oslo" at bounding box center [365, 137] width 132 height 12
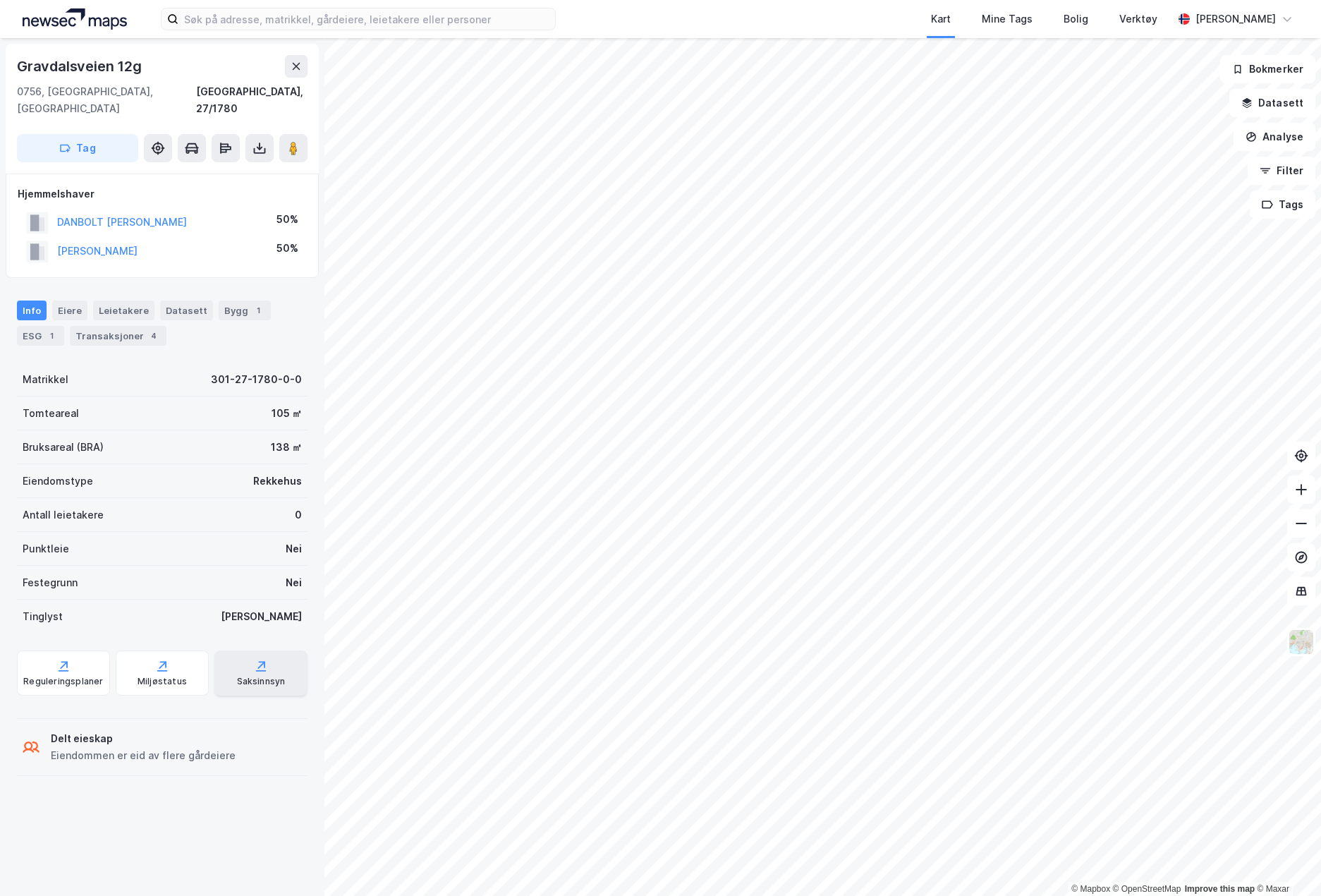
click at [242, 676] on div "Saksinnsyn" at bounding box center [262, 682] width 49 height 12
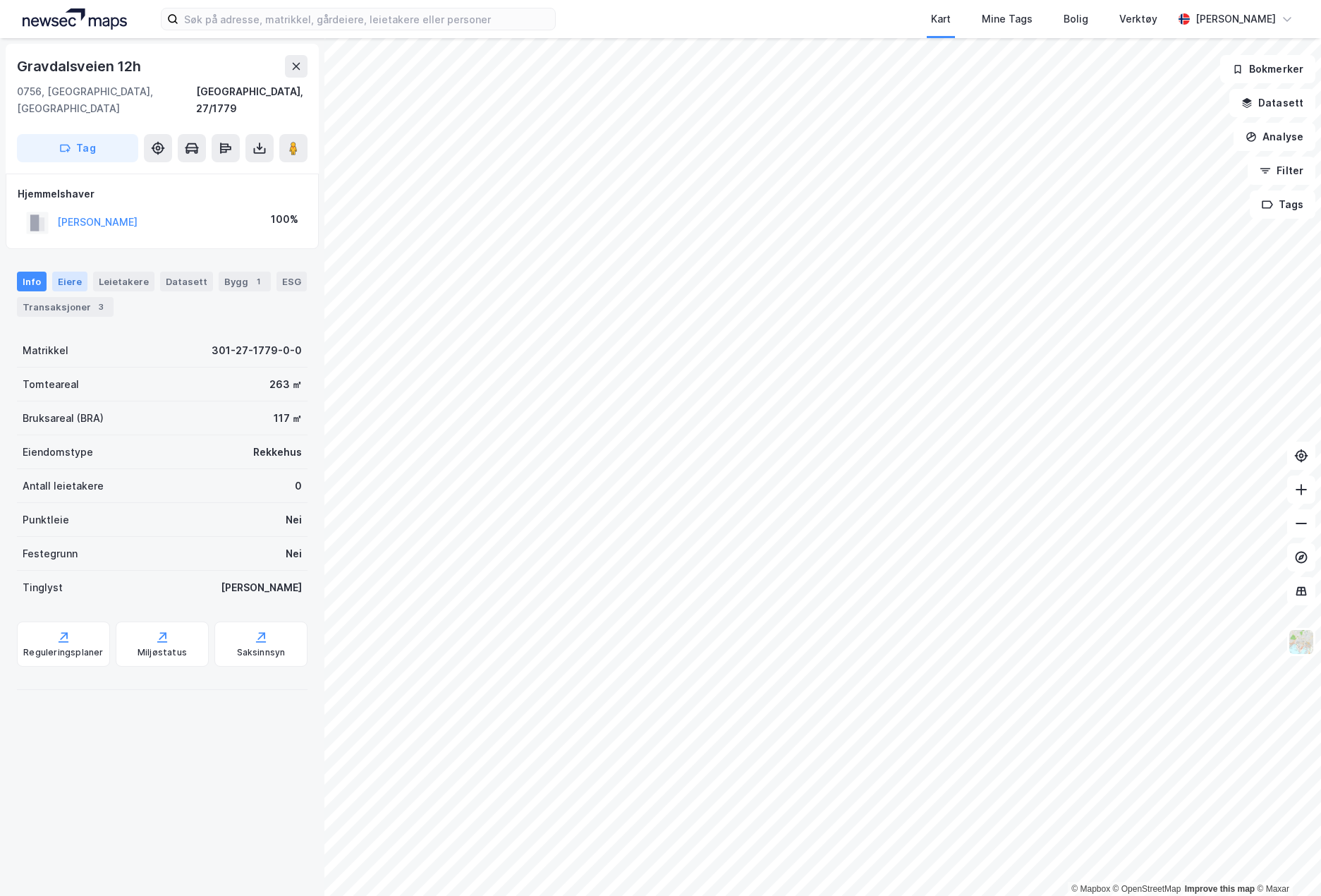
click at [66, 272] on div "Eiere" at bounding box center [70, 281] width 35 height 19
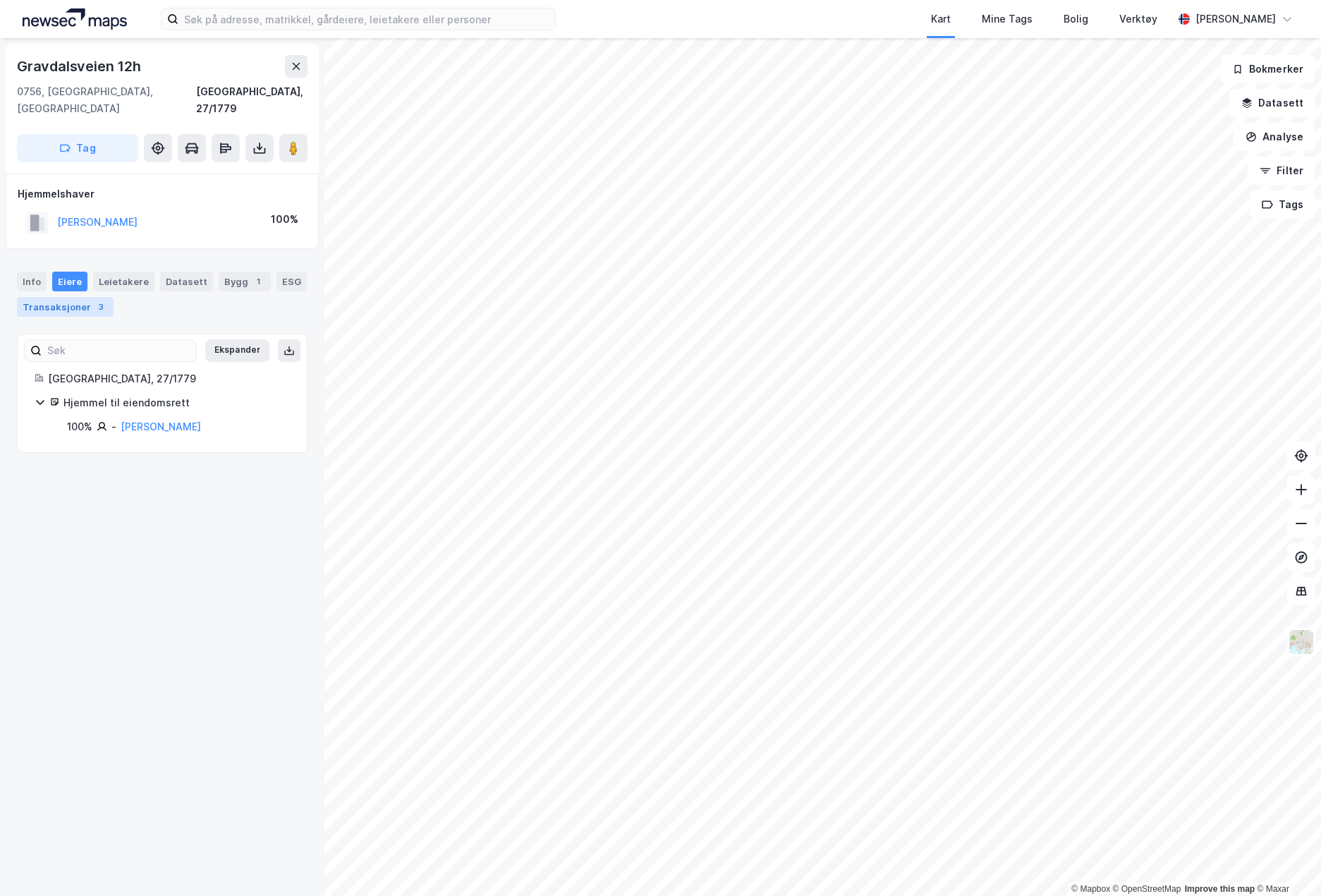
click at [93, 300] on div "3" at bounding box center [101, 307] width 14 height 14
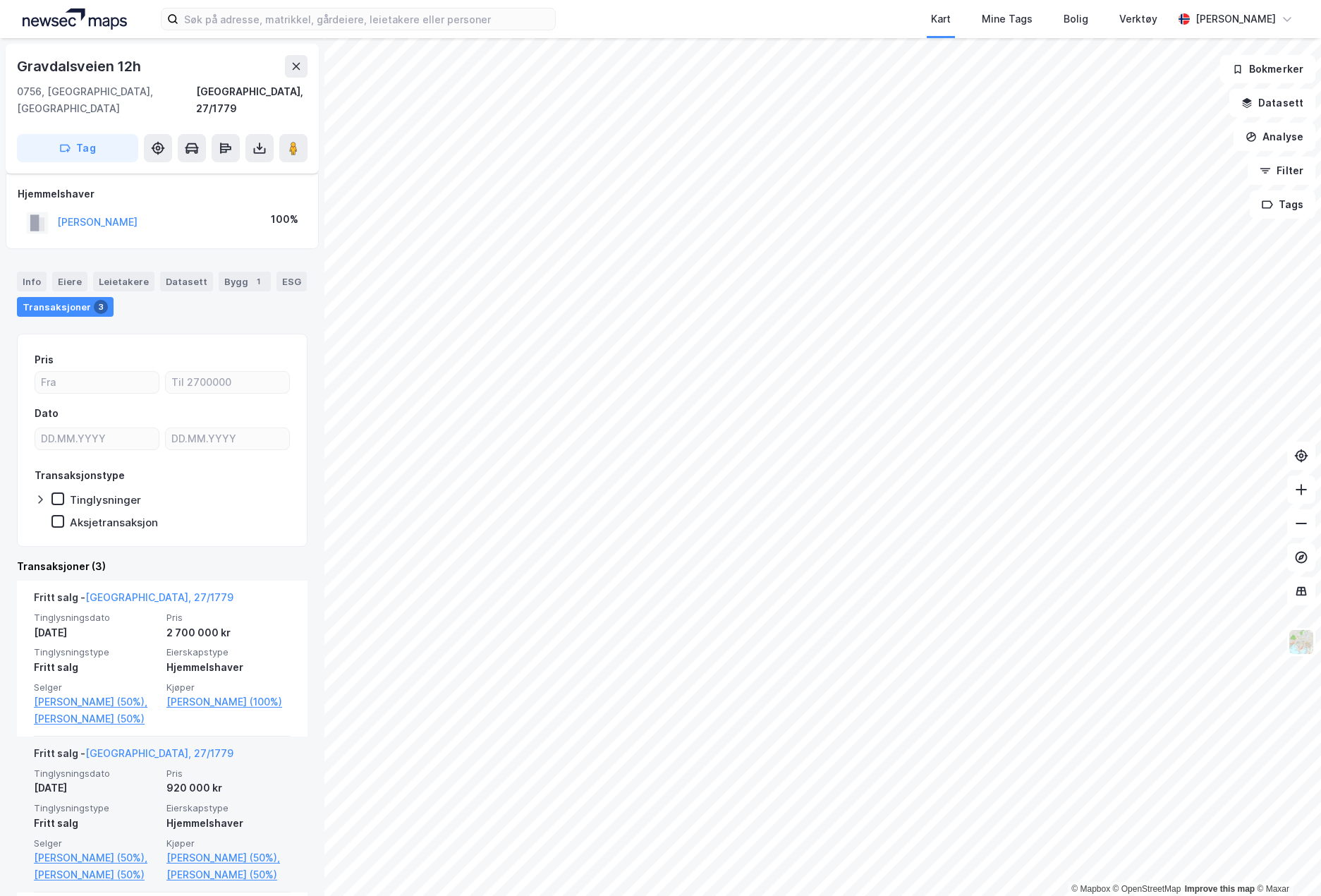
scroll to position [141, 0]
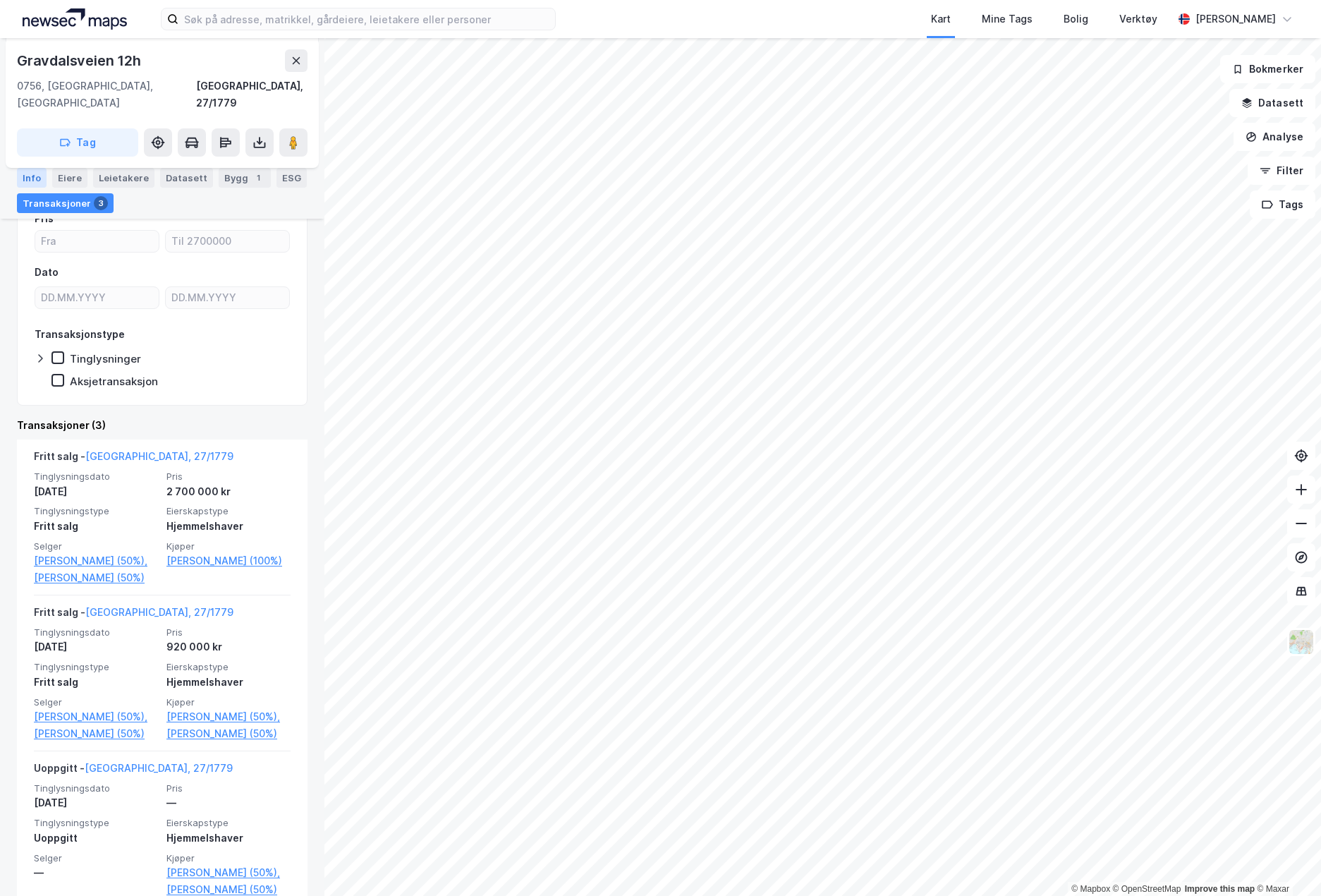
click at [30, 184] on div "Info" at bounding box center [32, 177] width 29 height 19
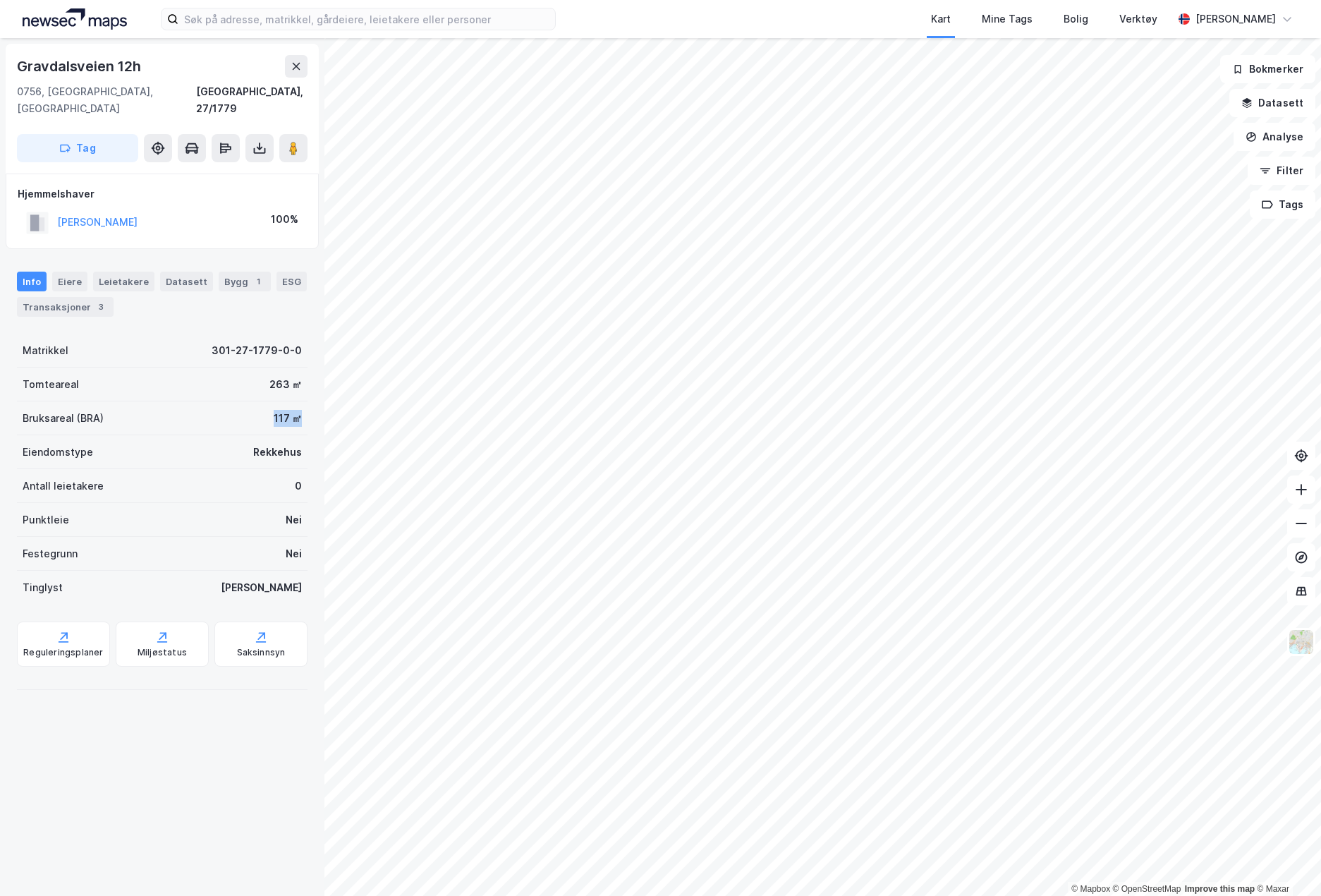
drag, startPoint x: 264, startPoint y: 400, endPoint x: 307, endPoint y: 400, distance: 43.0
click at [307, 400] on div "Gravdalsveien 12h 0756, Oslo, Oslo Oslo, 27/1779 Tag Hjemmelshaver BENTZEN HANS…" at bounding box center [162, 467] width 324 height 858
click at [268, 621] on div "Saksinnsyn" at bounding box center [260, 644] width 93 height 45
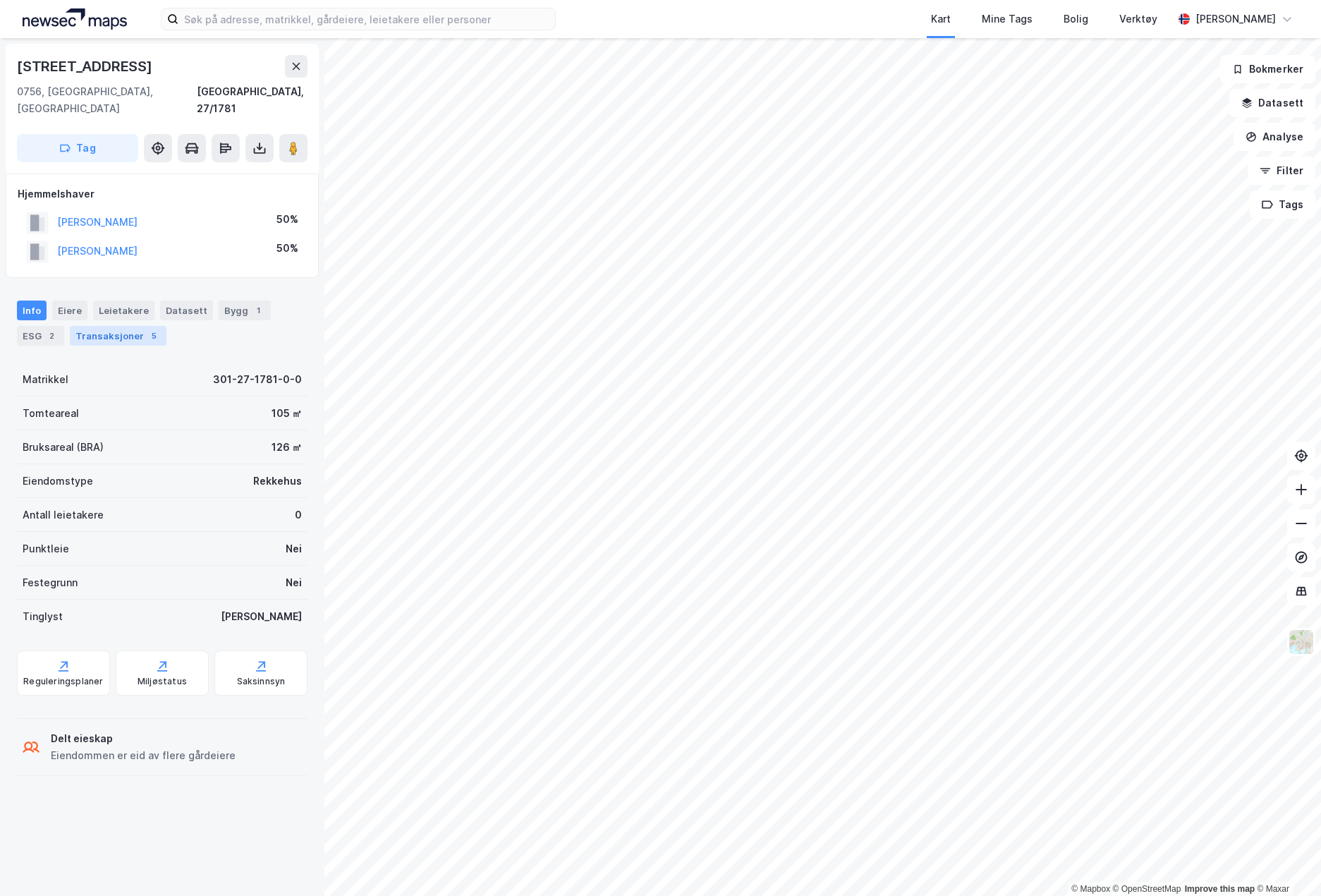
click at [105, 326] on div "Transaksjoner 5" at bounding box center [118, 335] width 96 height 19
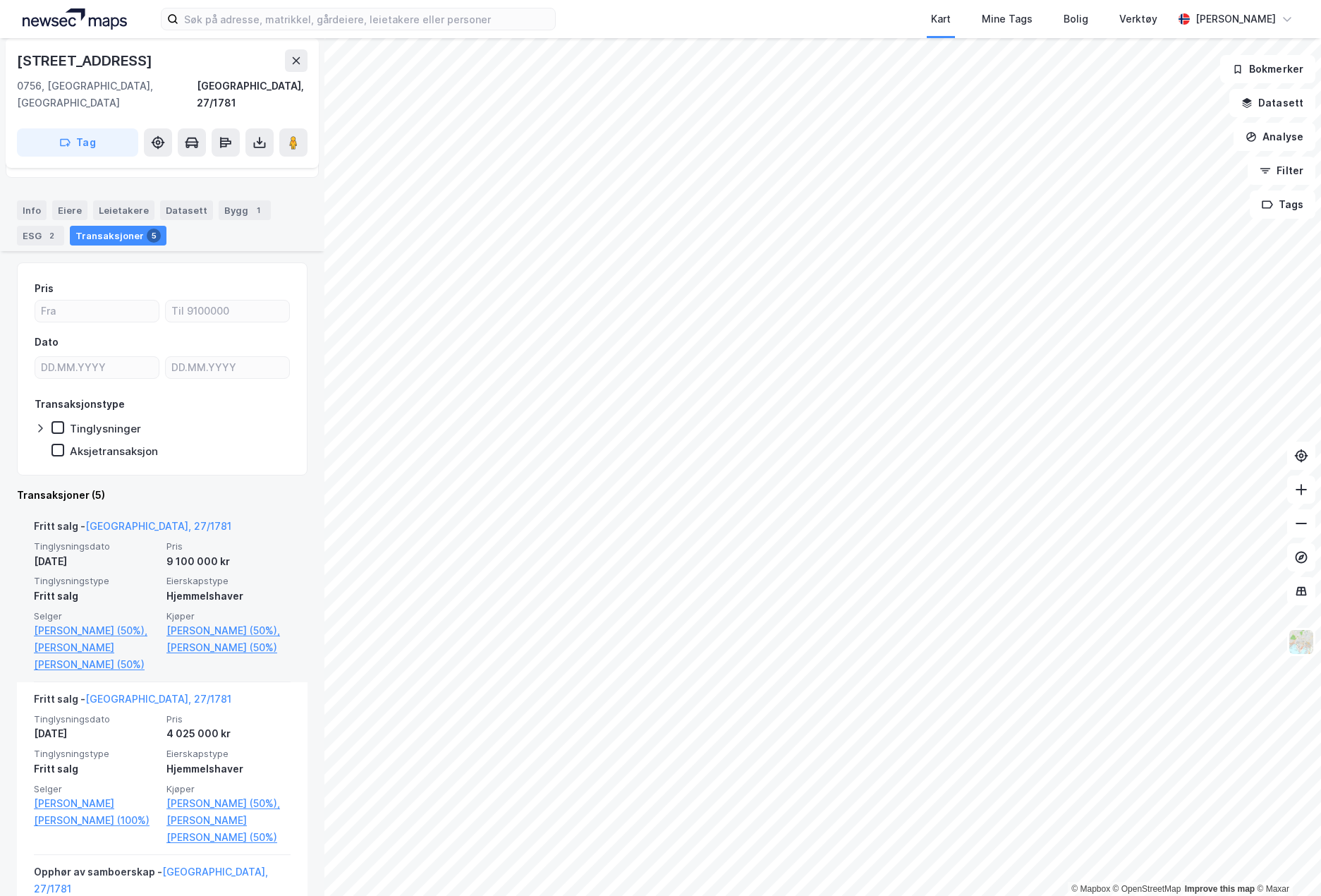
scroll to position [97, 0]
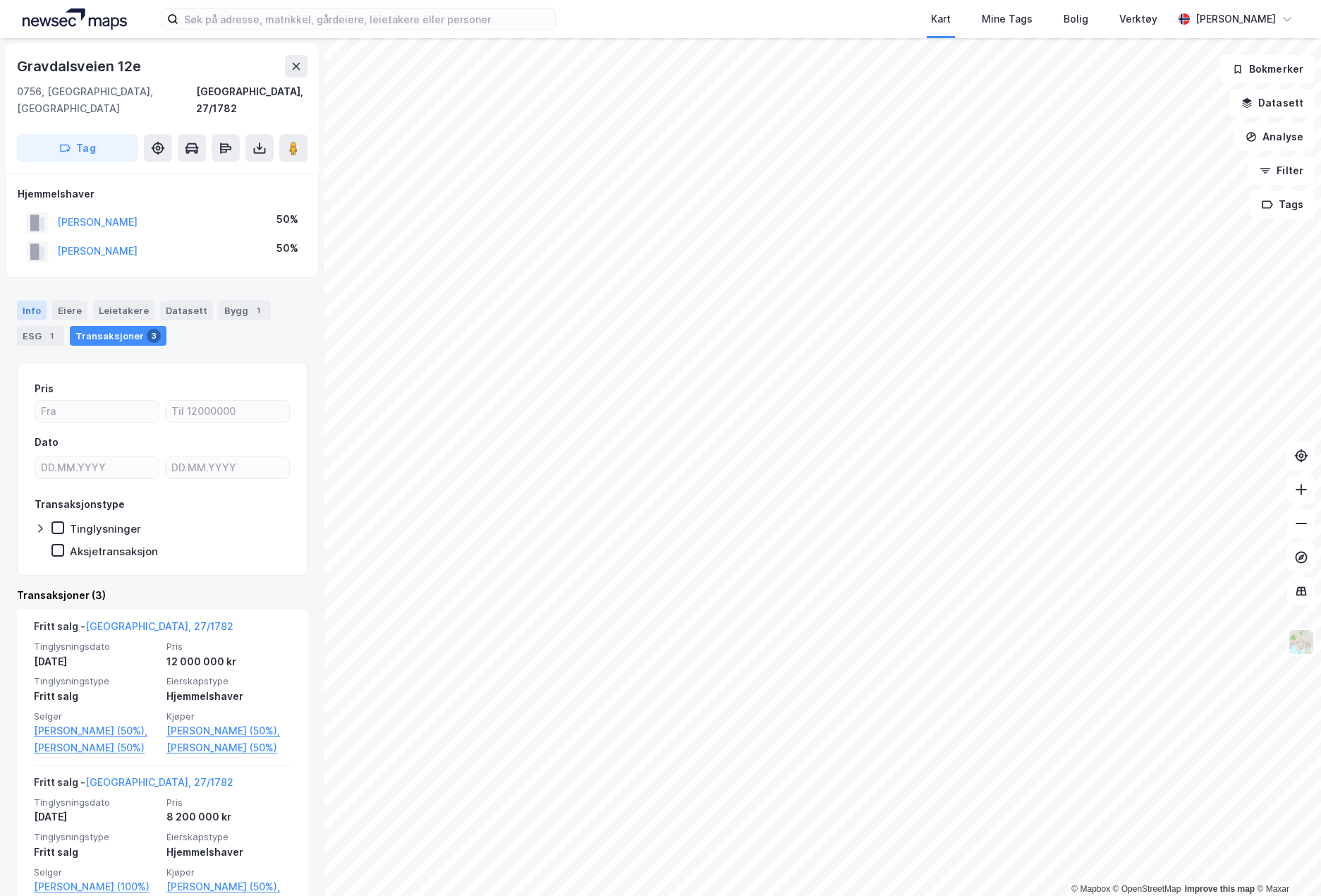
click at [38, 301] on div "Info" at bounding box center [32, 310] width 29 height 19
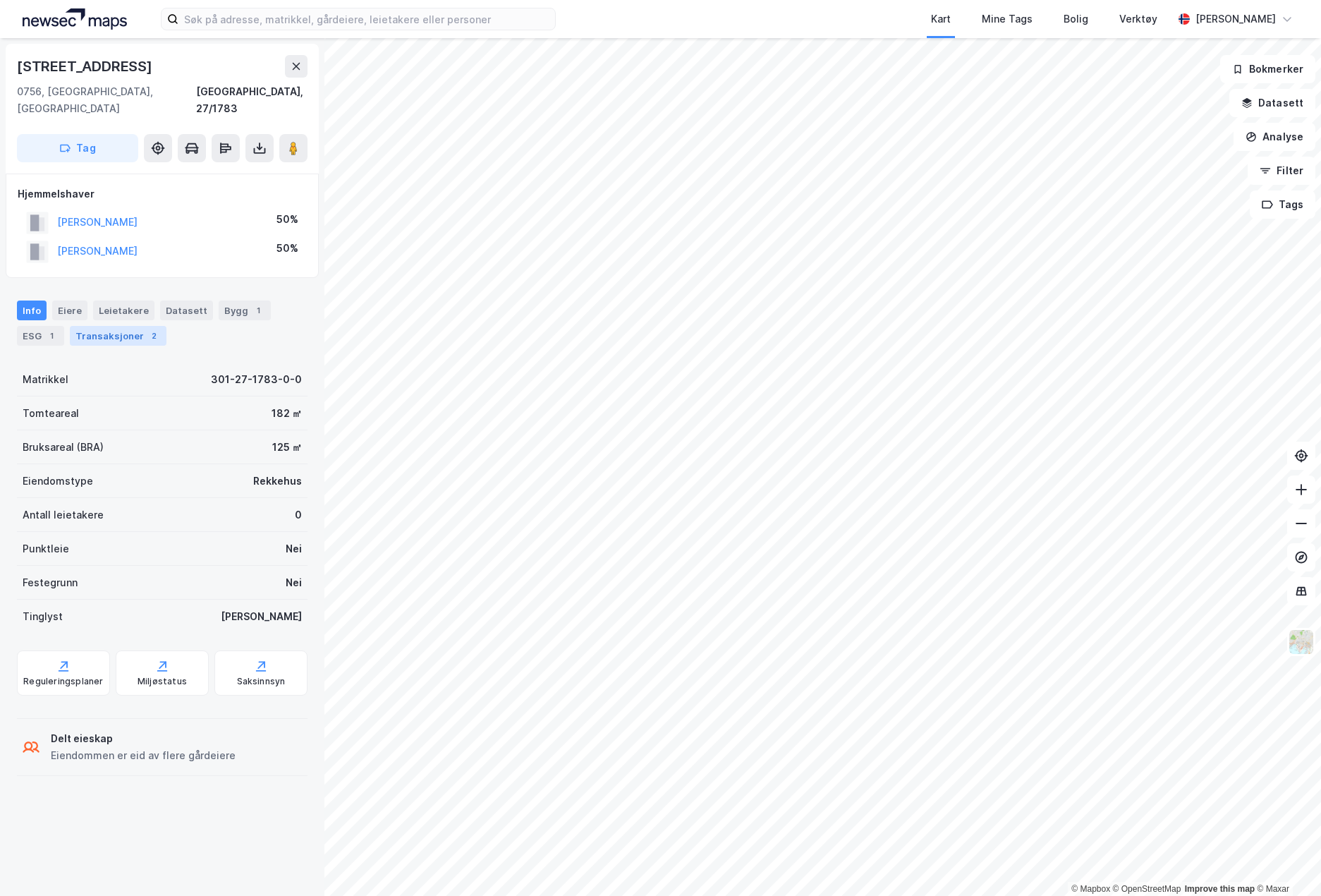
drag, startPoint x: 109, startPoint y: 315, endPoint x: 93, endPoint y: 311, distance: 16.5
click at [93, 326] on div "Transaksjoner 2" at bounding box center [118, 335] width 96 height 19
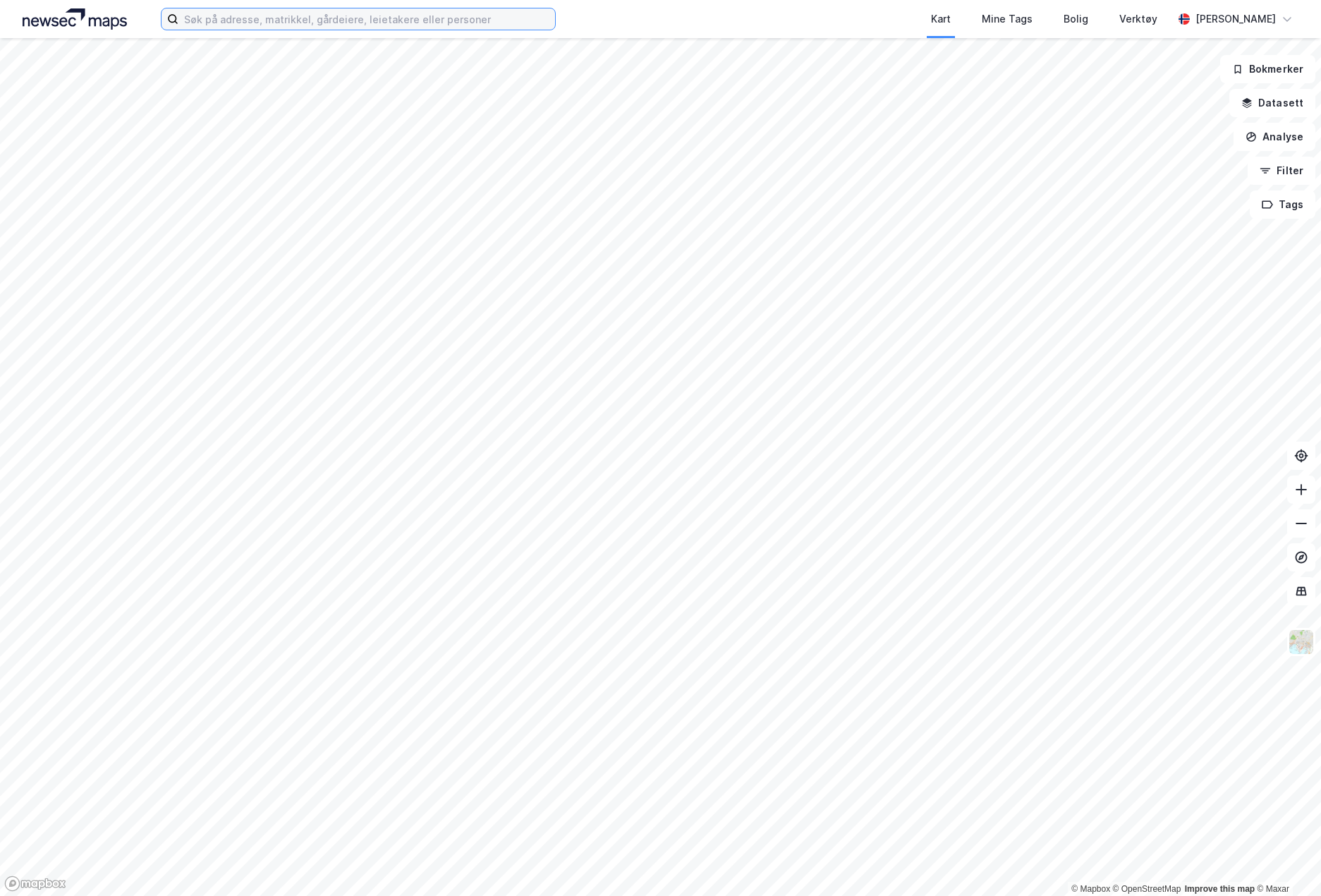
click at [367, 15] on input at bounding box center [367, 19] width 377 height 21
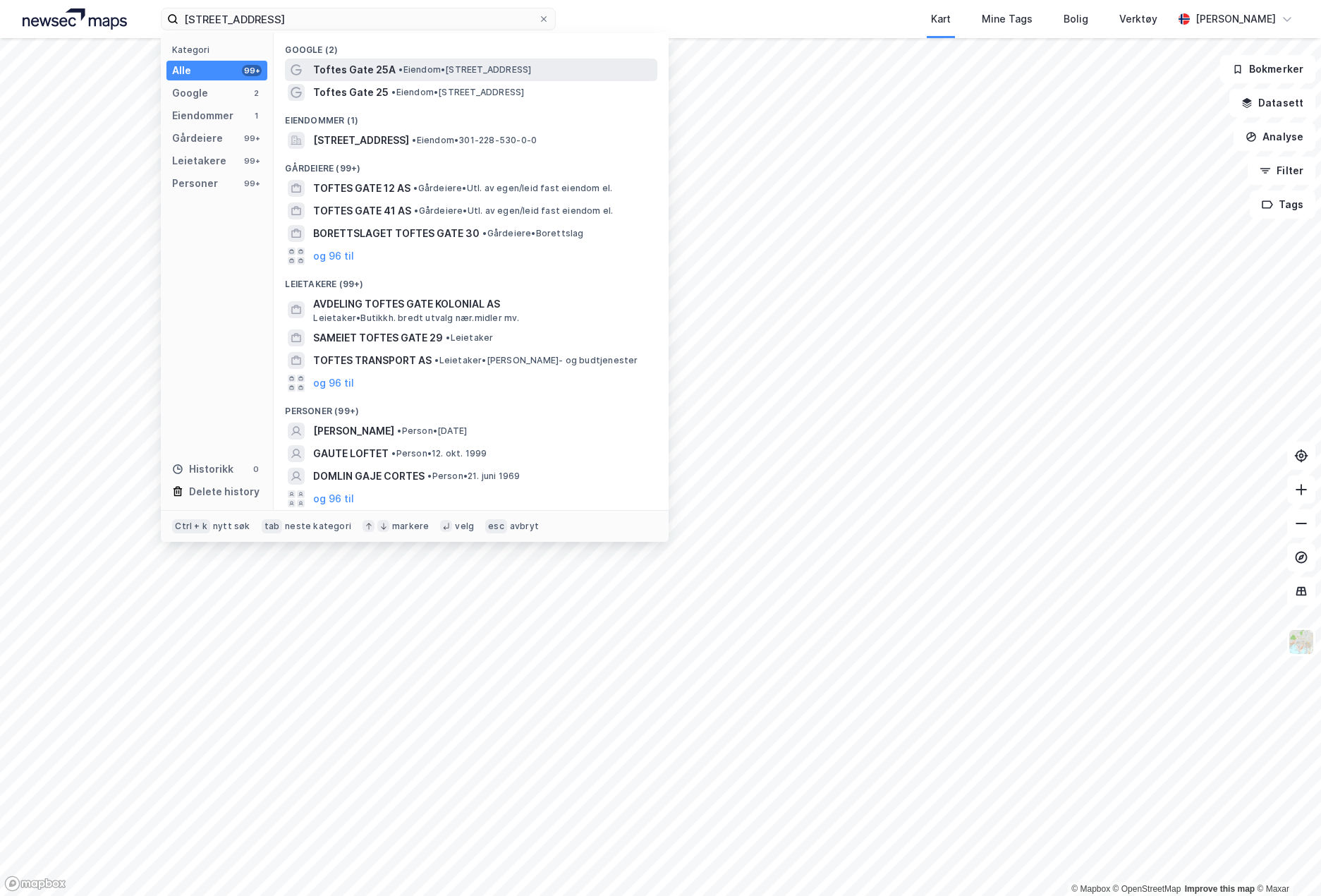
click at [413, 73] on span "• Eiendom • Toftes Gate 25A, 0556 Oslo" at bounding box center [465, 70] width 132 height 12
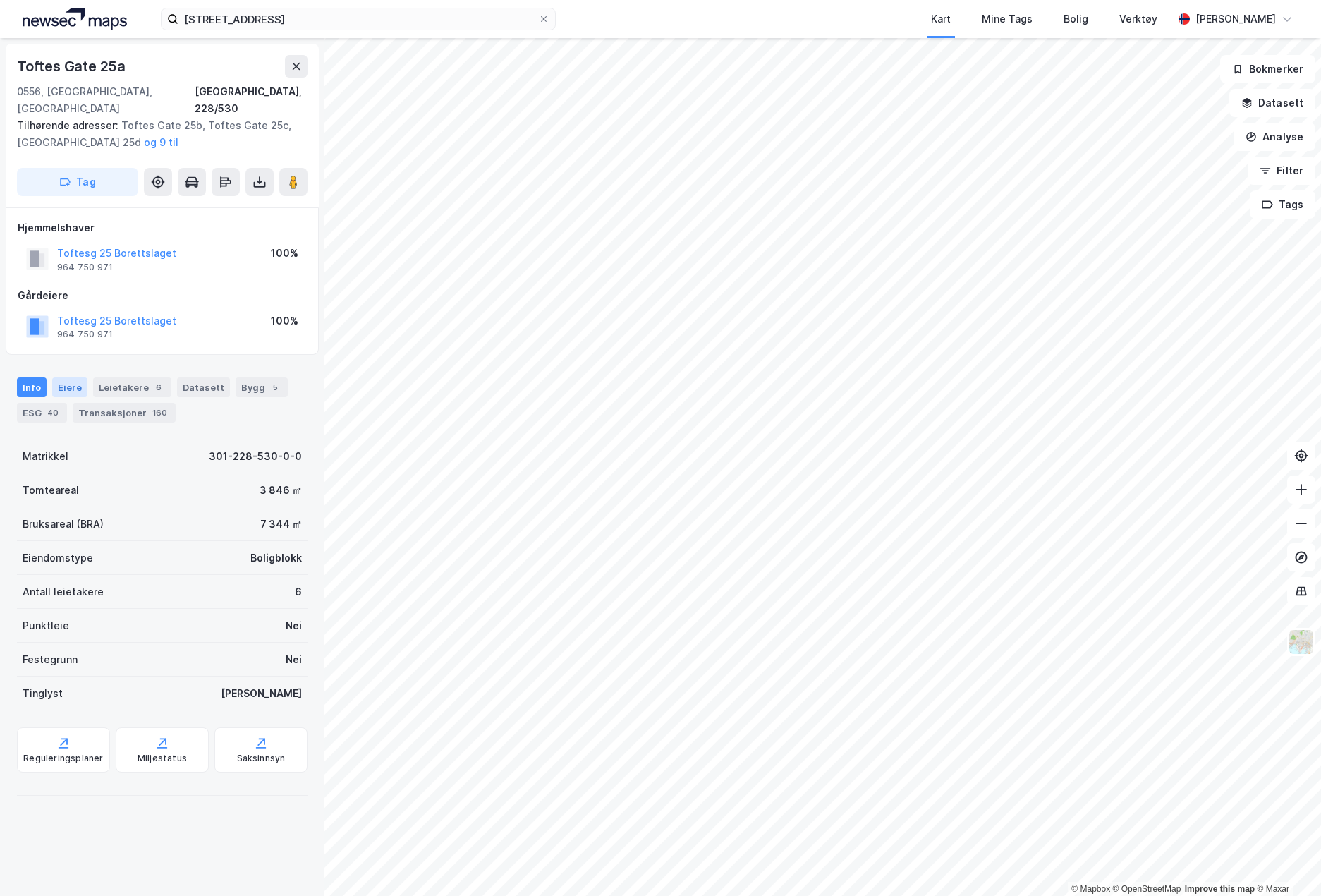
click at [72, 378] on div "Eiere" at bounding box center [70, 387] width 35 height 19
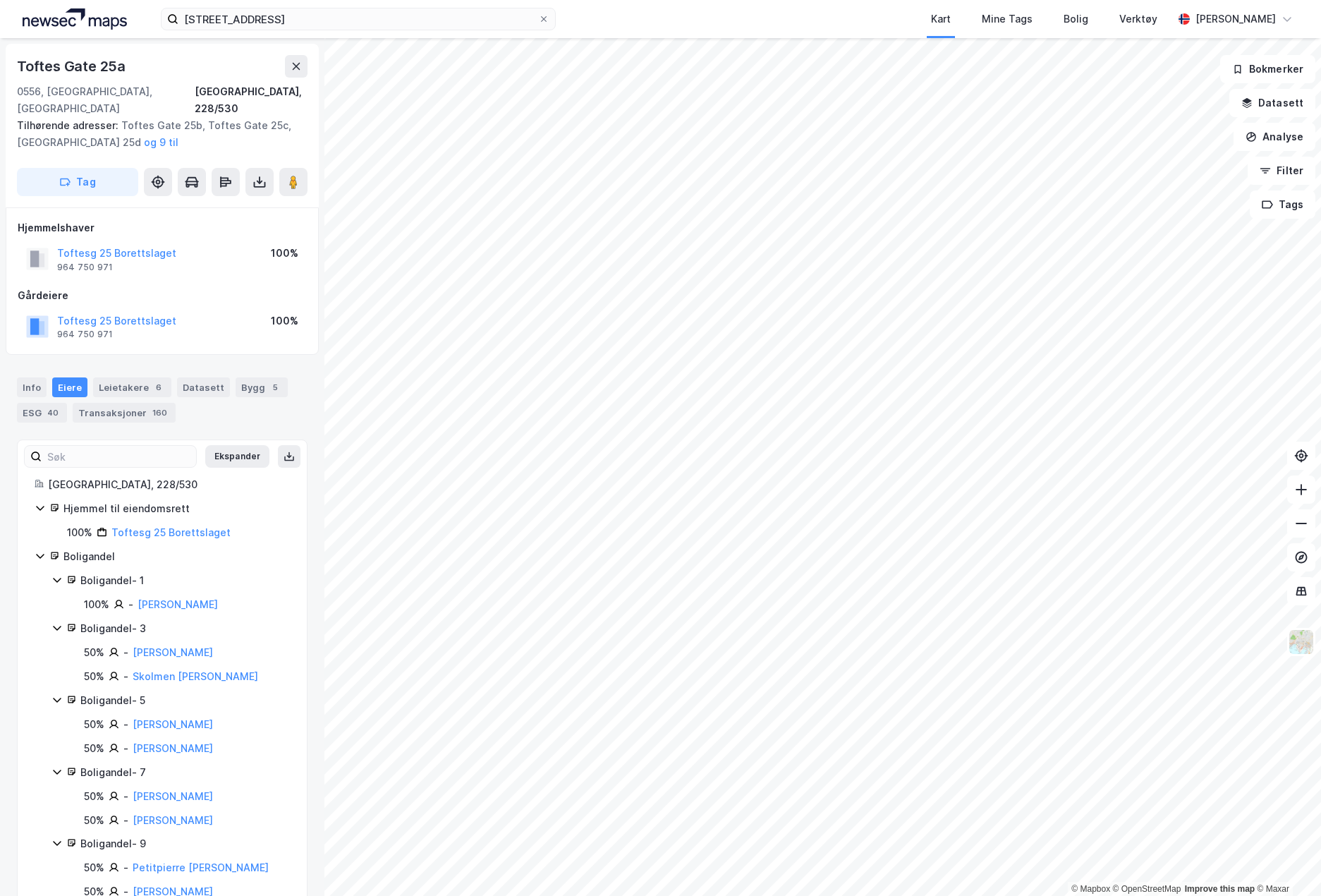
click at [121, 620] on div "Boligandel - 3" at bounding box center [185, 628] width 209 height 17
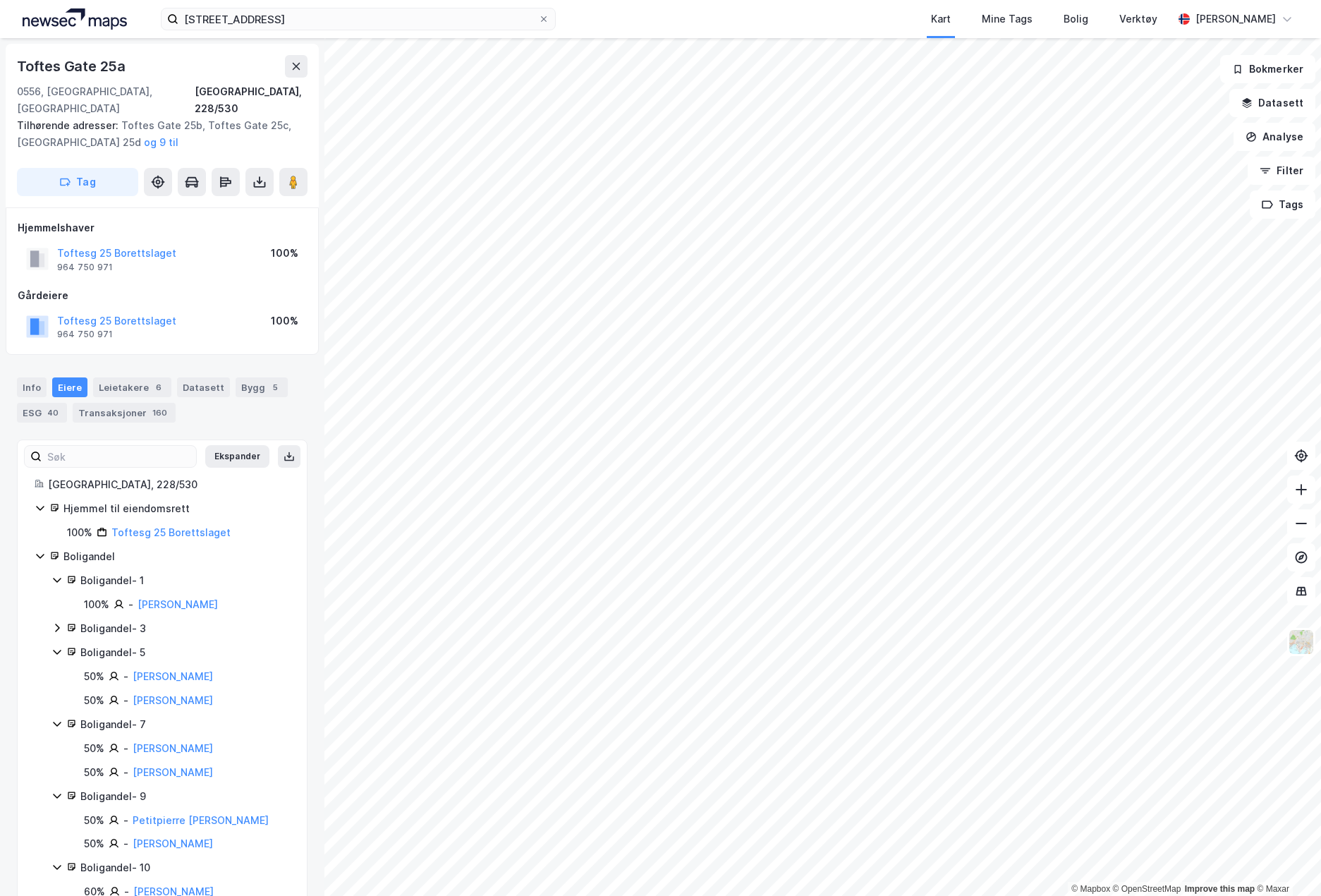
click at [121, 620] on div "Boligandel - 3" at bounding box center [185, 628] width 209 height 17
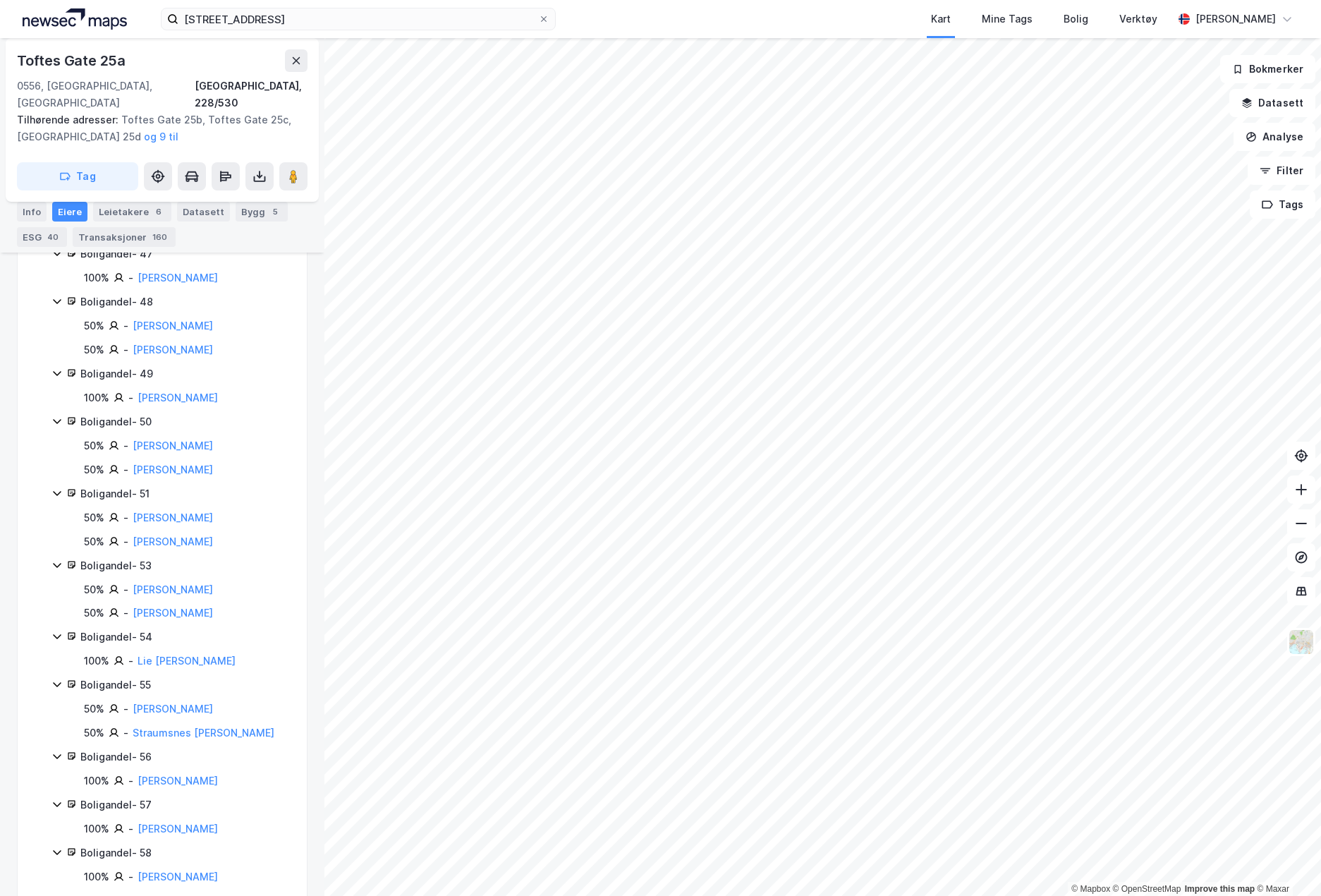
scroll to position [2536, 0]
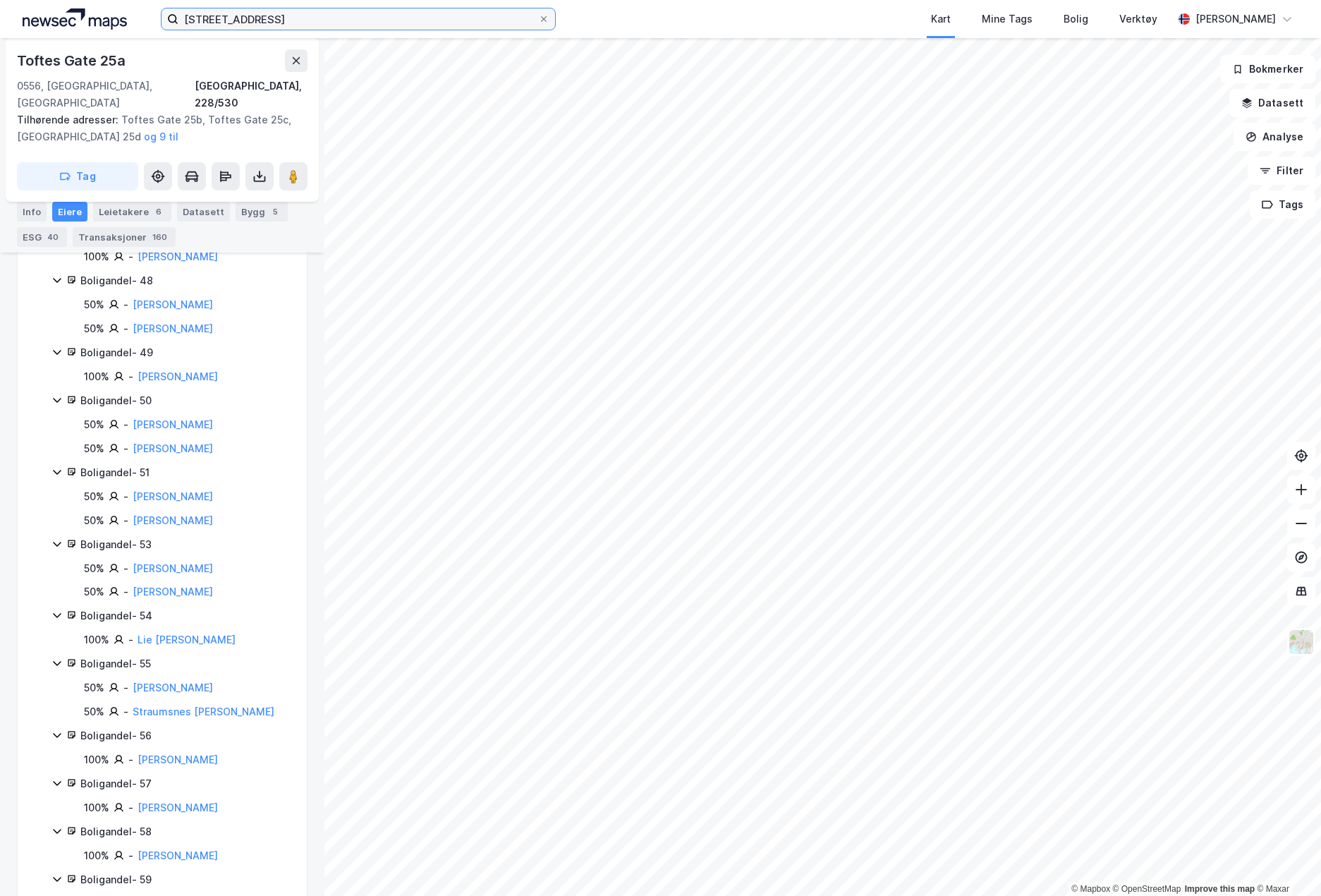
click at [436, 9] on input "toftes gate 25A" at bounding box center [358, 19] width 360 height 21
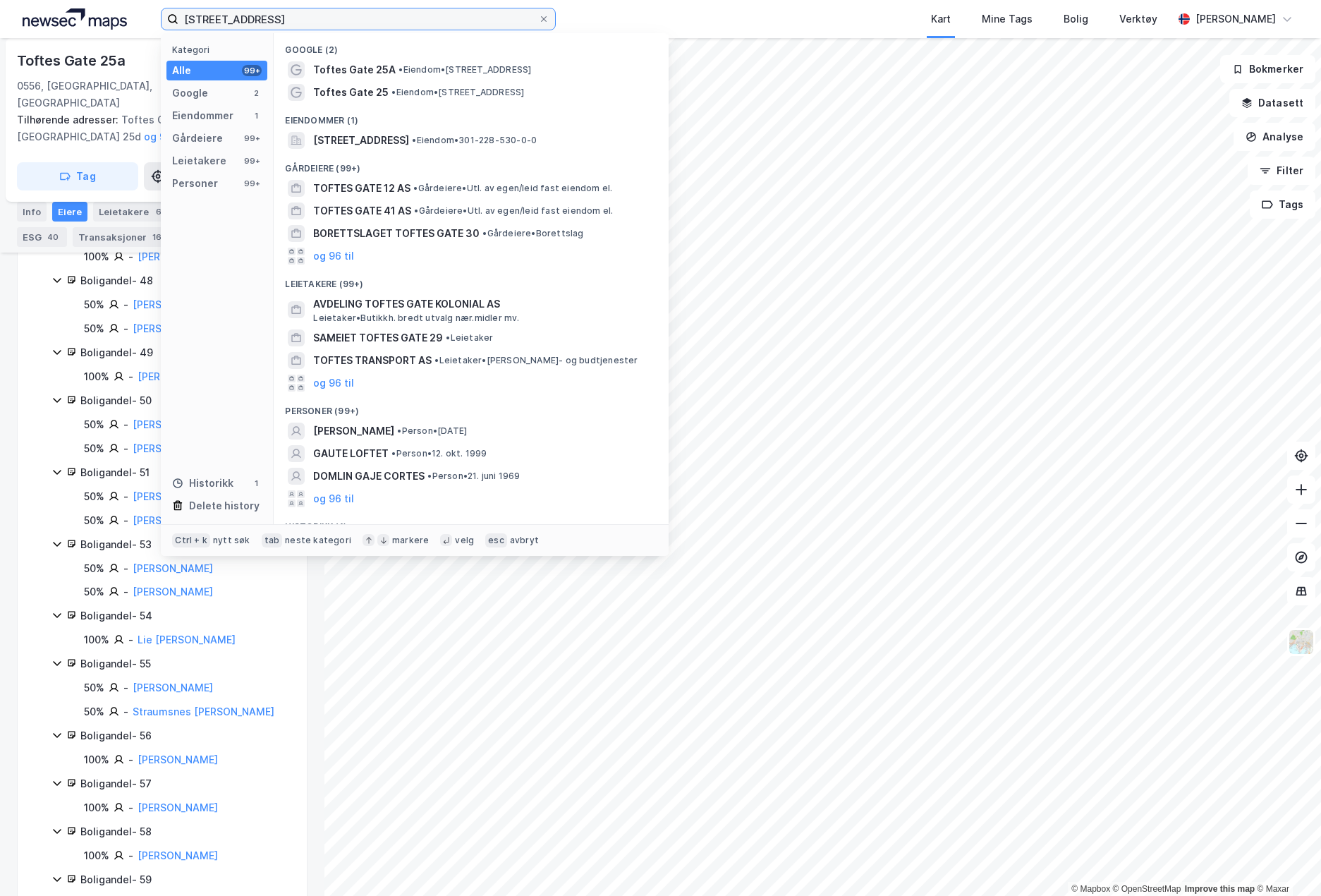
click at [442, 19] on input "toftes gate 25A" at bounding box center [358, 19] width 360 height 21
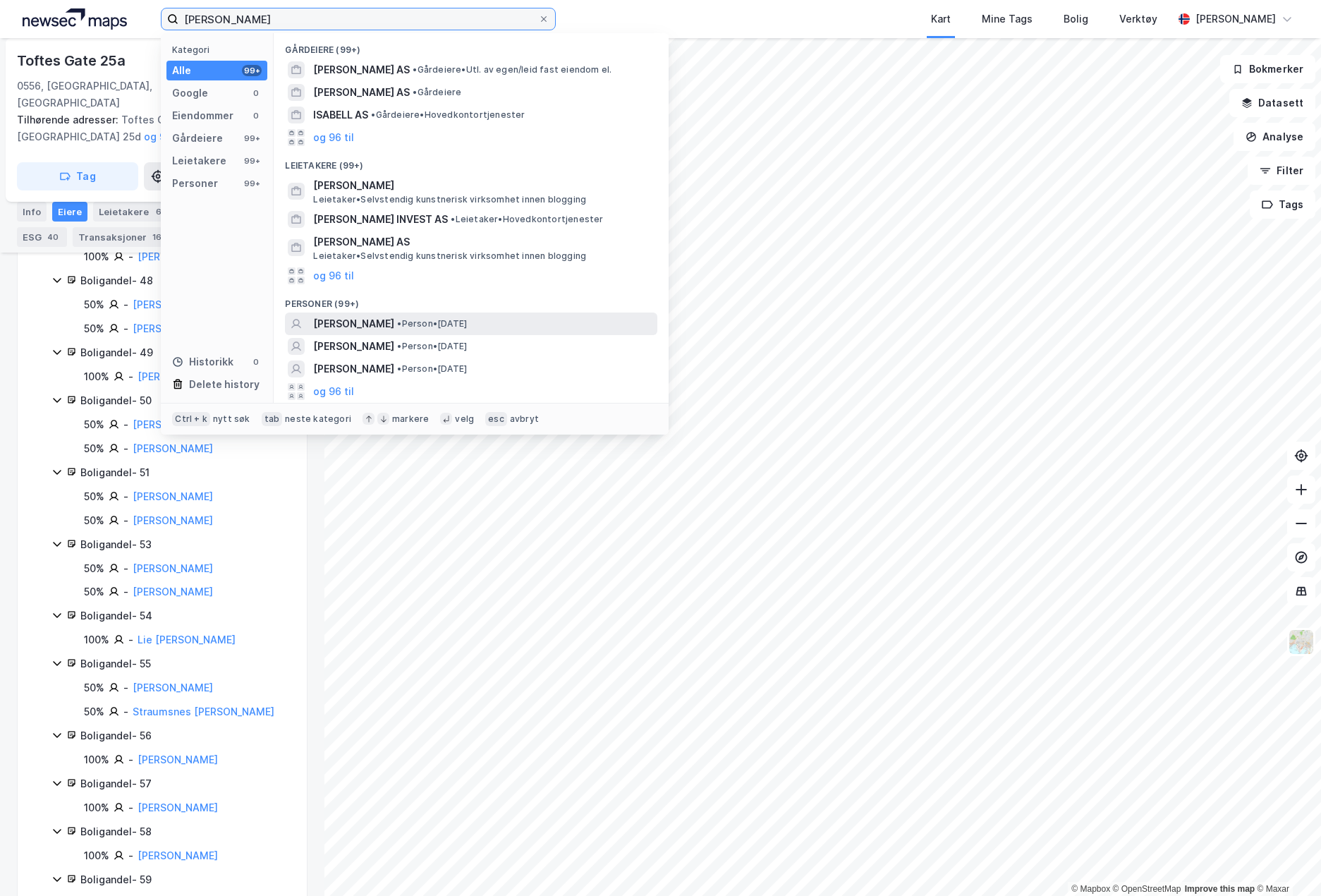
type input "isabel skolmen"
click at [464, 316] on div "ISABEL ØDEGÅRD SKOLMEN • Person • 26. des. 1975" at bounding box center [484, 324] width 342 height 17
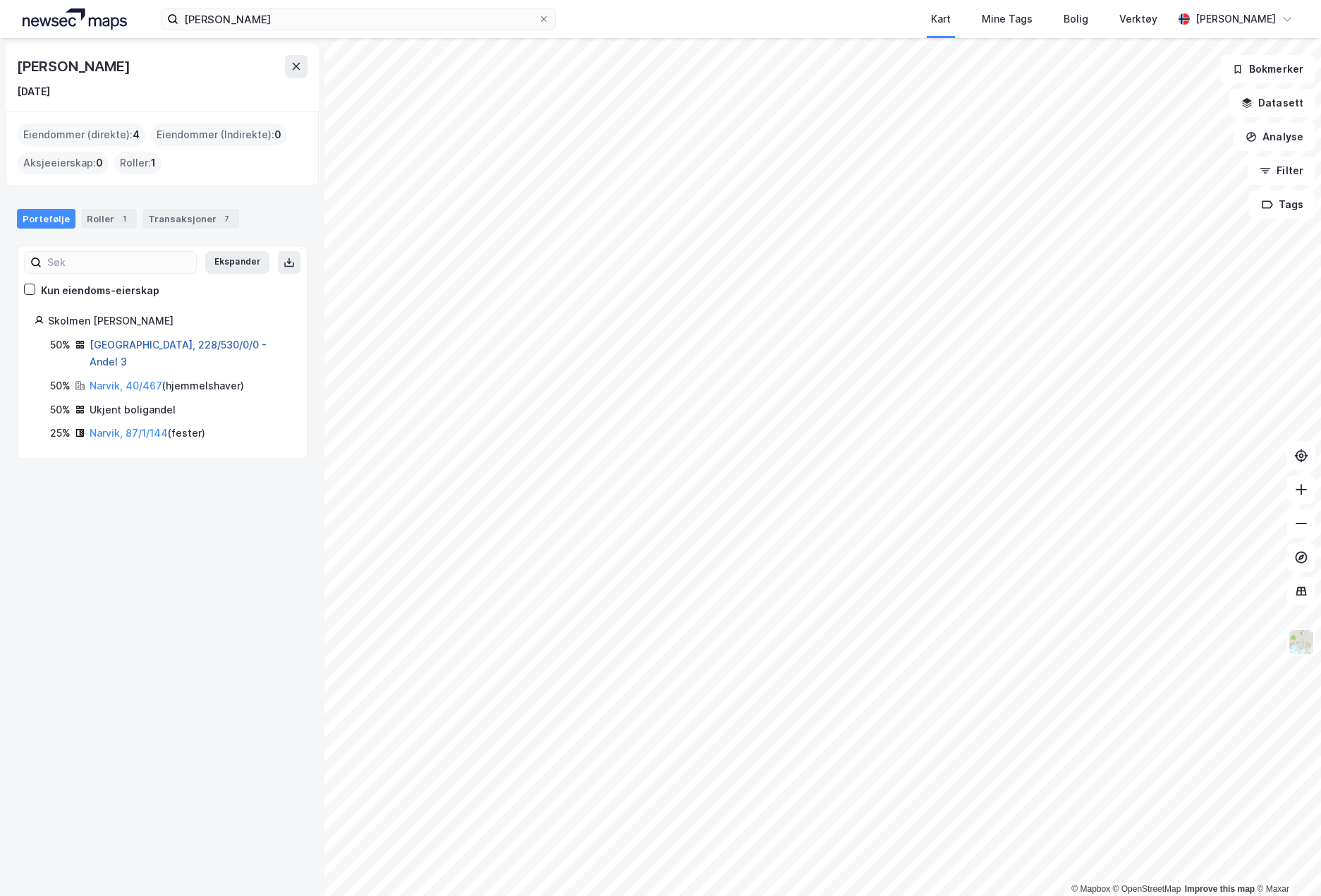
click at [204, 345] on link "Oslo, 228/530/0/0 - Andel 3" at bounding box center [178, 353] width 177 height 29
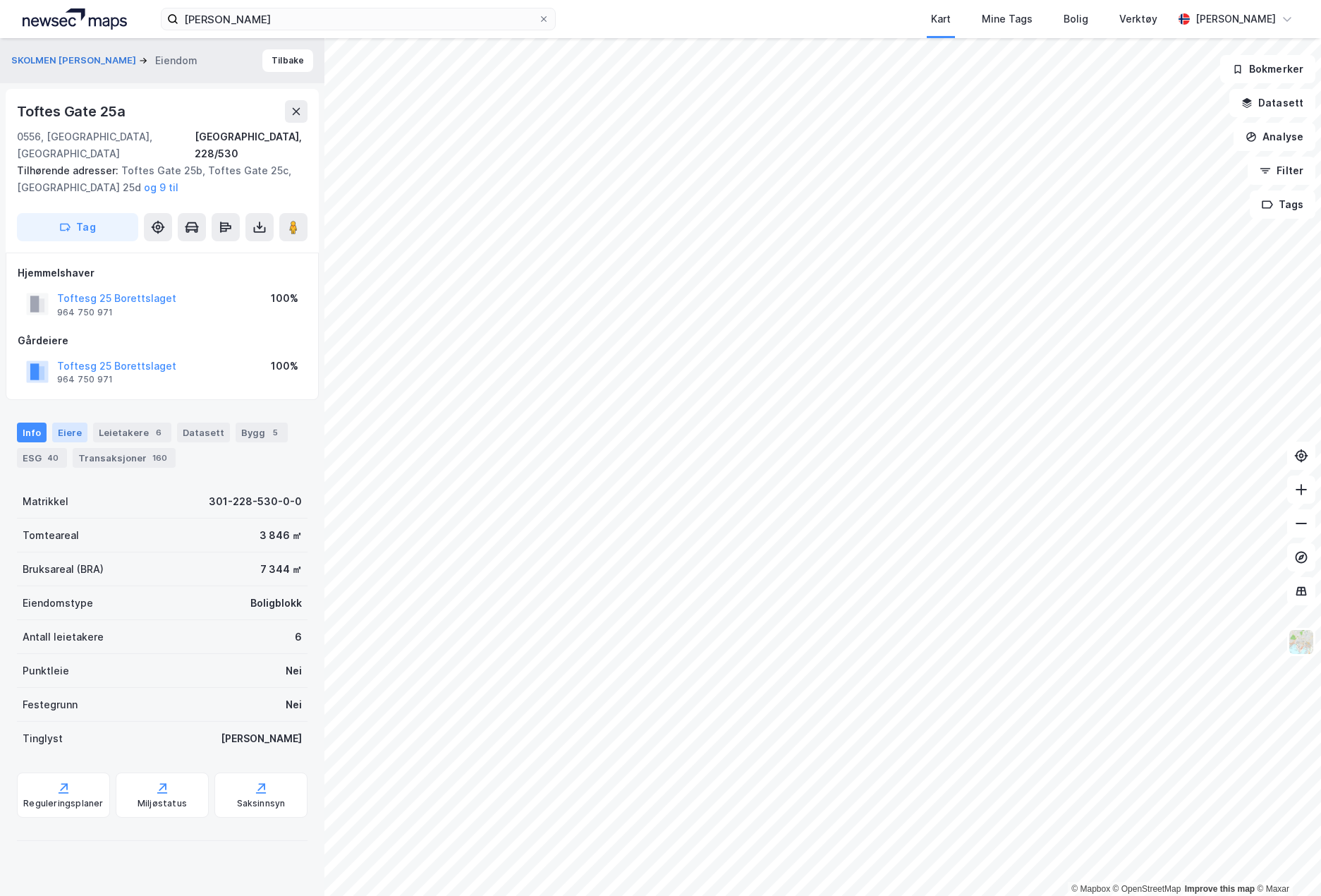
click at [73, 423] on div "Eiere" at bounding box center [70, 432] width 35 height 19
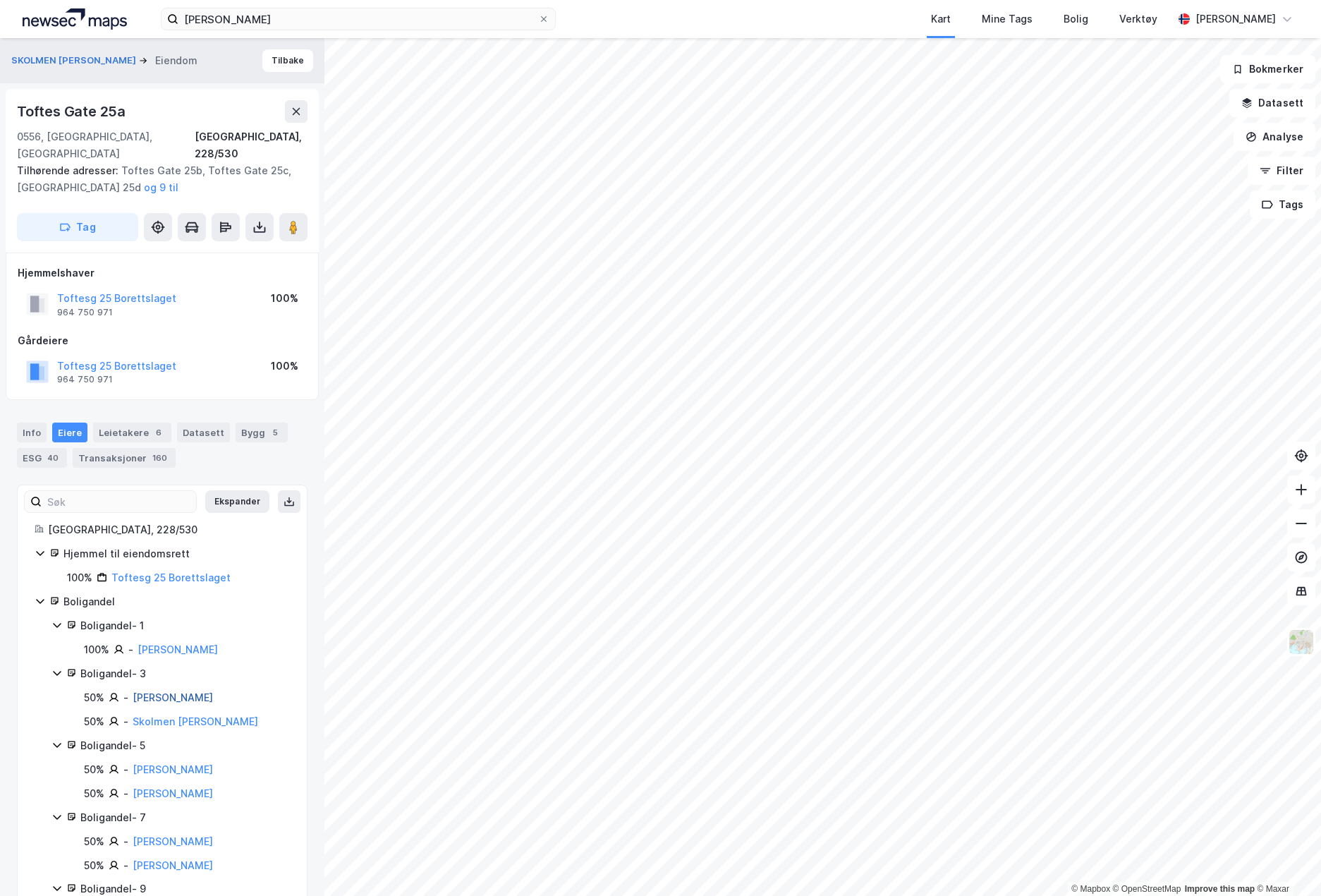
click at [213, 691] on link "Skolmen Christian Fredrik" at bounding box center [173, 697] width 81 height 12
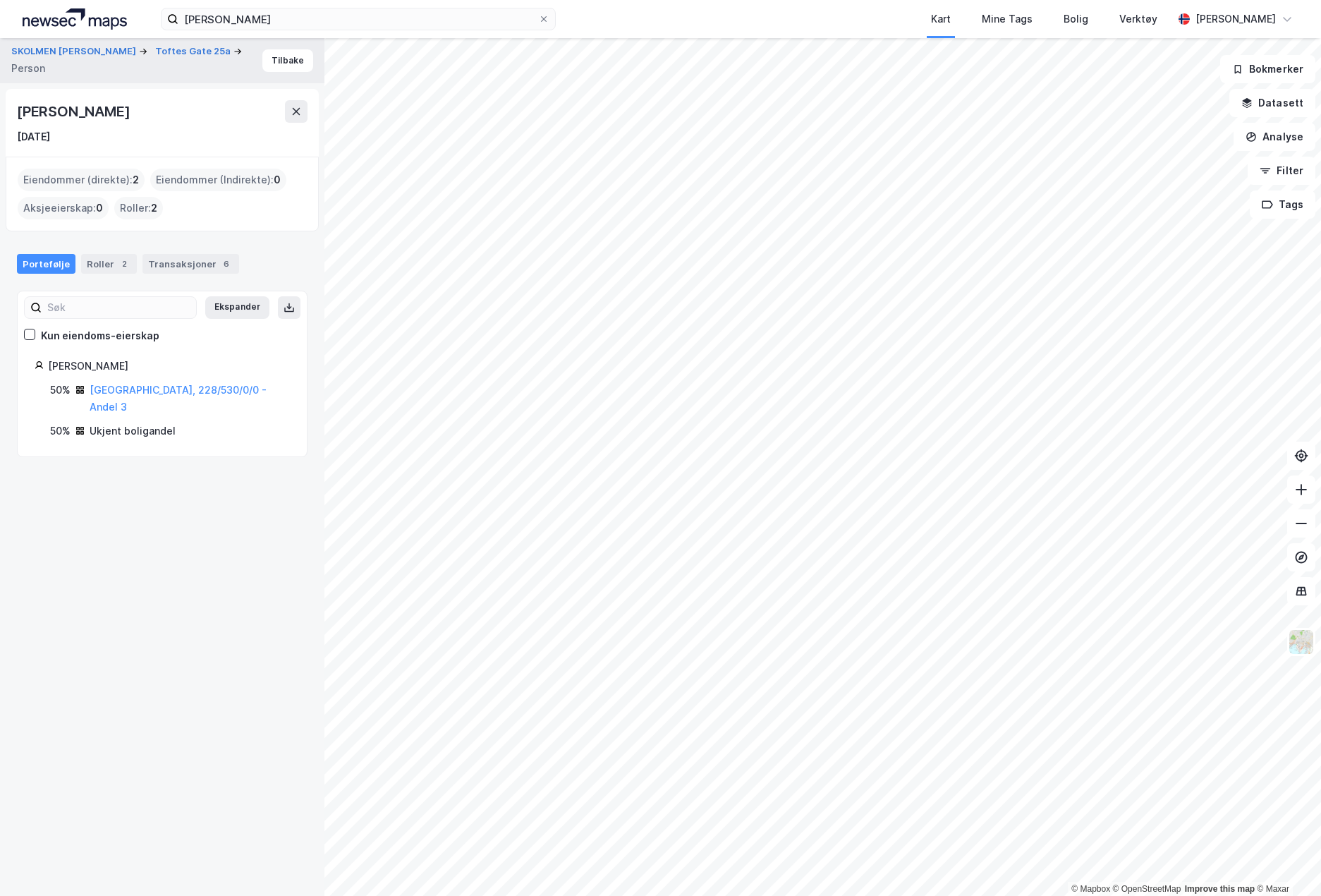
click at [119, 423] on div "Ukjent boligandel" at bounding box center [133, 431] width 86 height 17
click at [81, 431] on icon at bounding box center [82, 432] width 4 height 4
click at [546, 19] on icon at bounding box center [544, 19] width 9 height 9
click at [538, 19] on input "isabel skolmen" at bounding box center [358, 19] width 360 height 21
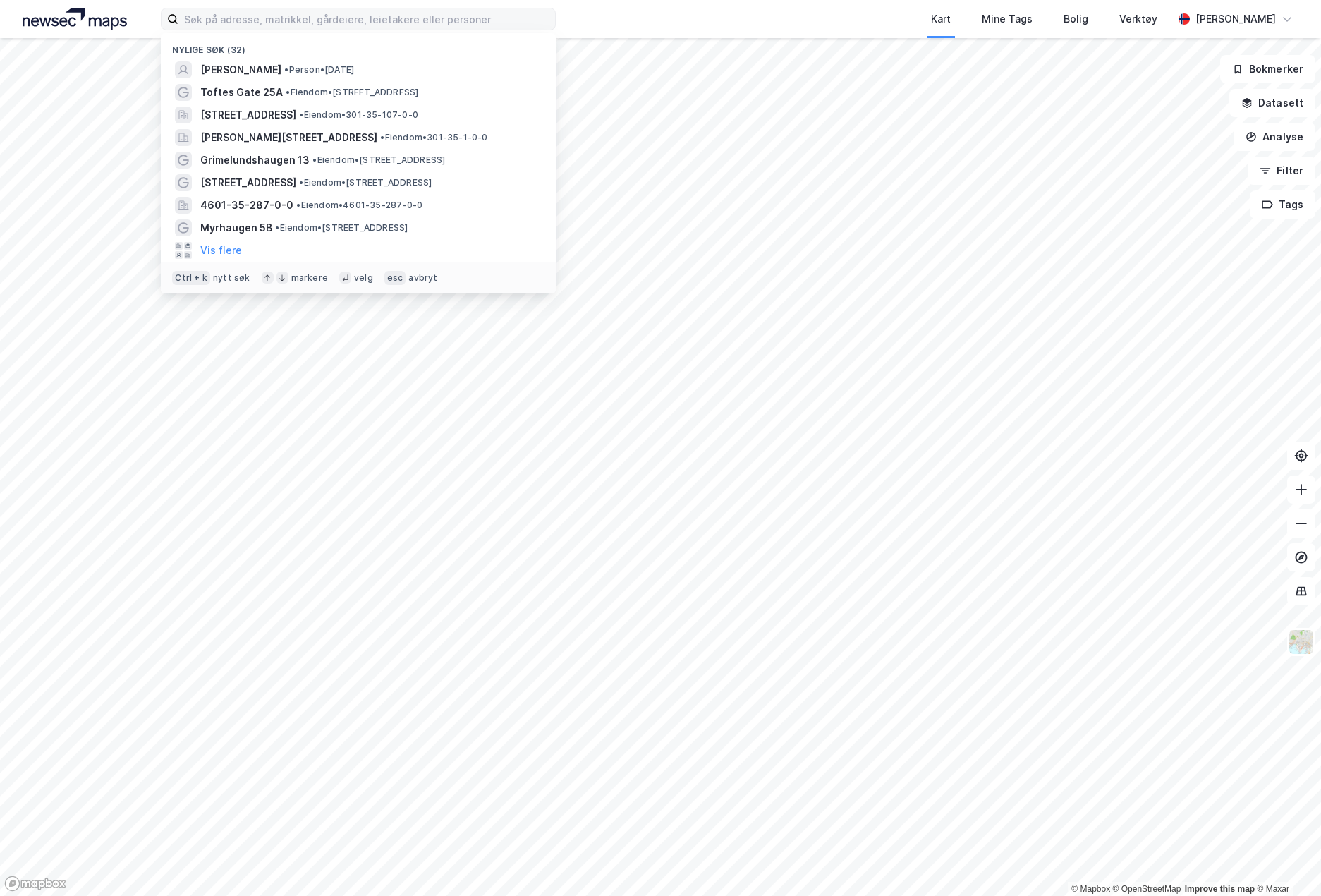
click at [92, 17] on img at bounding box center [74, 19] width 104 height 21
